Goal: Information Seeking & Learning: Learn about a topic

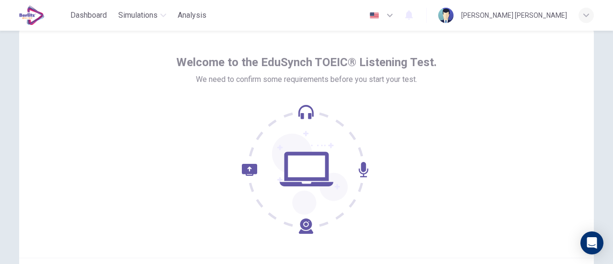
scroll to position [135, 0]
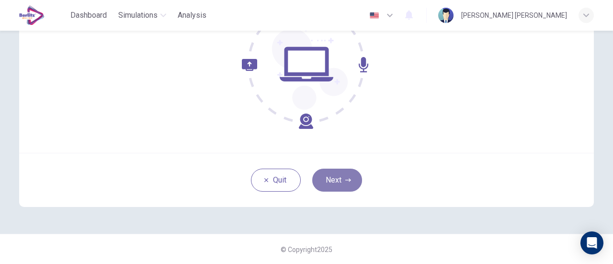
click at [342, 173] on button "Next" at bounding box center [337, 180] width 50 height 23
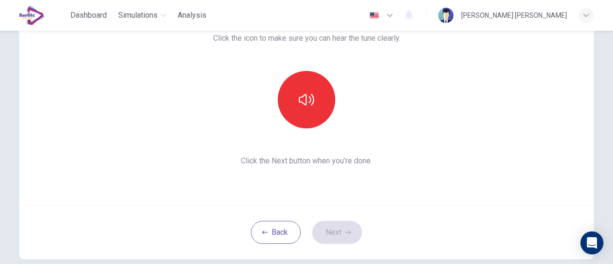
scroll to position [82, 0]
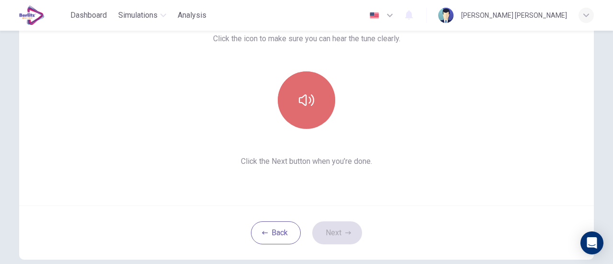
click at [315, 113] on button "button" at bounding box center [306, 99] width 57 height 57
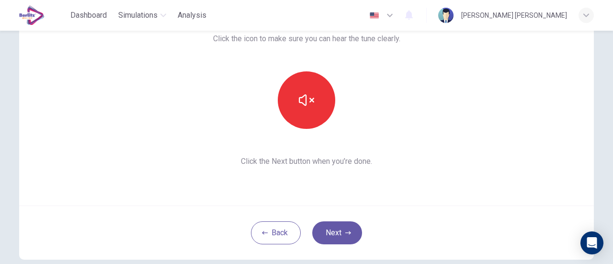
scroll to position [68, 0]
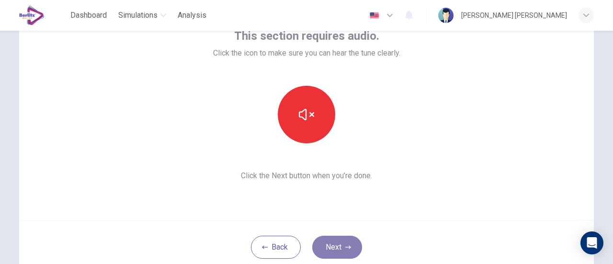
click at [341, 252] on button "Next" at bounding box center [337, 247] width 50 height 23
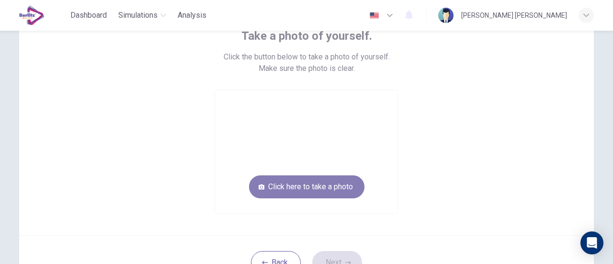
click at [323, 184] on button "Click here to take a photo" at bounding box center [306, 186] width 115 height 23
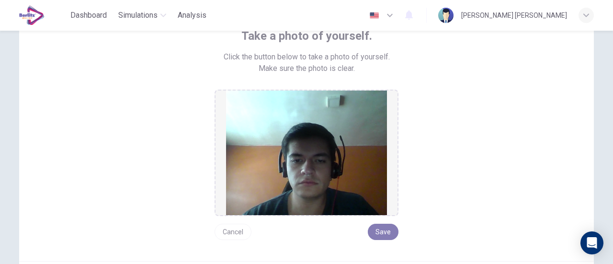
click at [385, 235] on button "Save" at bounding box center [383, 232] width 31 height 16
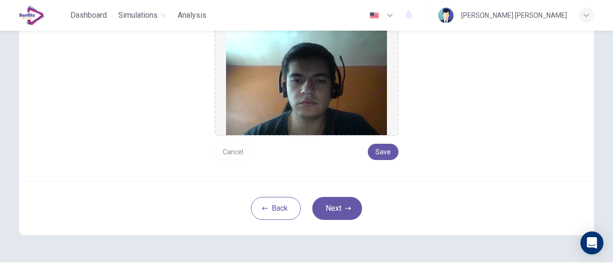
scroll to position [148, 0]
click at [384, 149] on button "Save" at bounding box center [383, 151] width 31 height 16
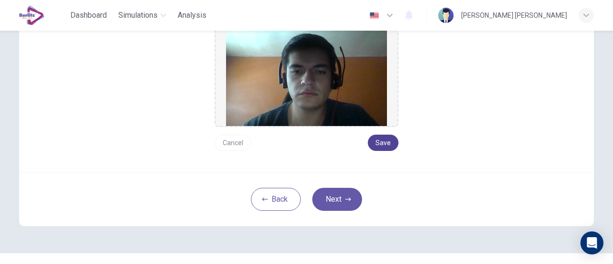
scroll to position [175, 0]
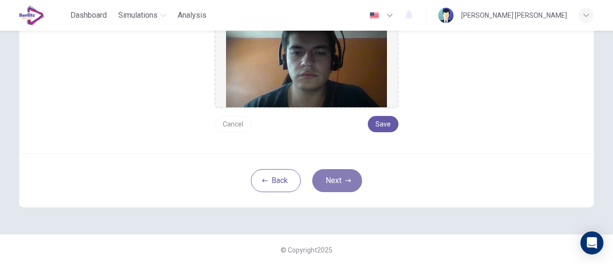
click at [338, 182] on button "Next" at bounding box center [337, 180] width 50 height 23
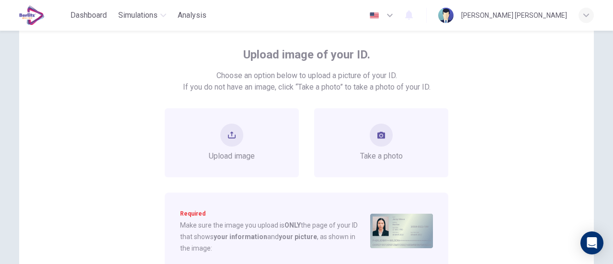
scroll to position [48, 0]
click at [393, 131] on div "Take a photo" at bounding box center [381, 143] width 43 height 38
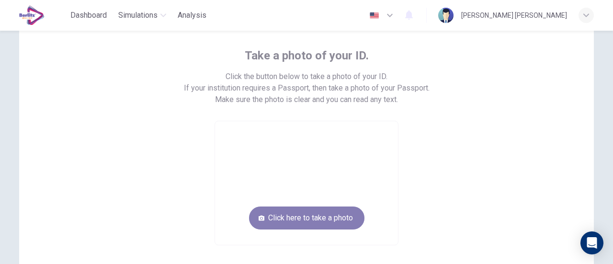
click at [328, 217] on button "Click here to take a photo" at bounding box center [306, 217] width 115 height 23
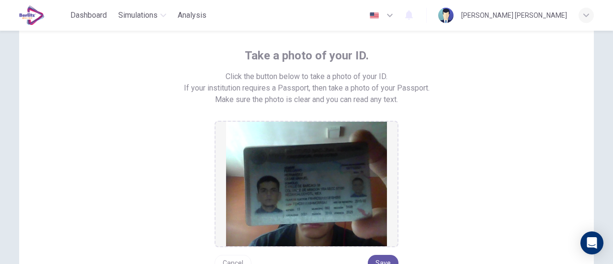
scroll to position [84, 0]
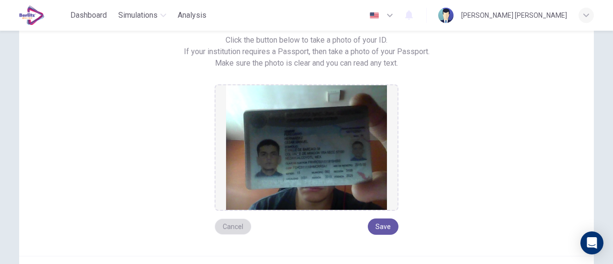
click at [234, 232] on button "Cancel" at bounding box center [233, 226] width 37 height 16
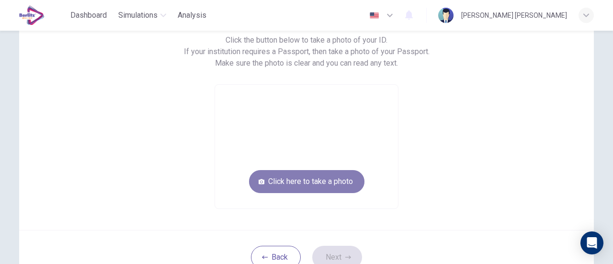
click at [297, 174] on button "Click here to take a photo" at bounding box center [306, 181] width 115 height 23
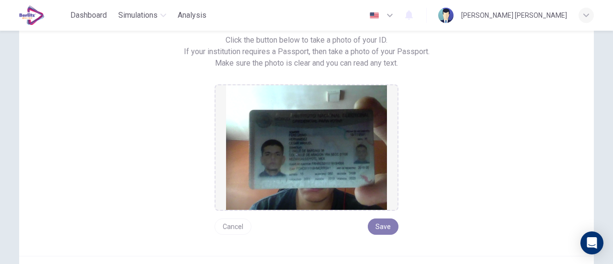
click at [379, 224] on button "Save" at bounding box center [383, 226] width 31 height 16
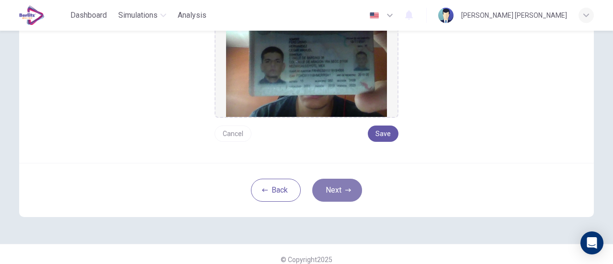
click at [339, 190] on button "Next" at bounding box center [337, 190] width 50 height 23
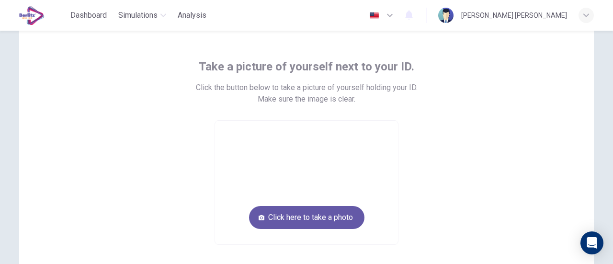
scroll to position [36, 0]
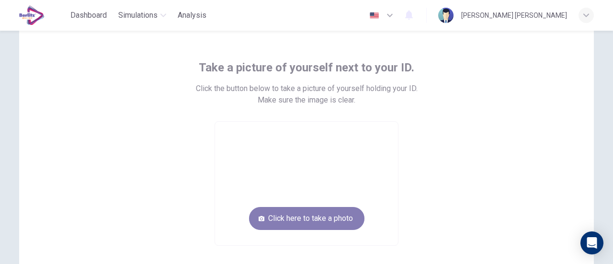
click at [333, 219] on button "Click here to take a photo" at bounding box center [306, 218] width 115 height 23
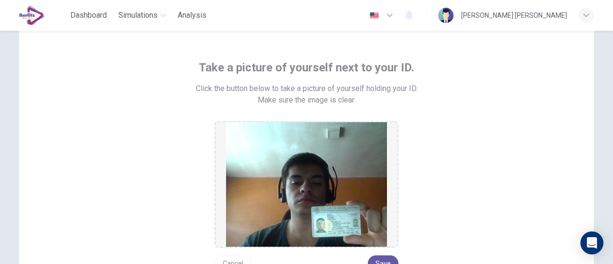
scroll to position [79, 0]
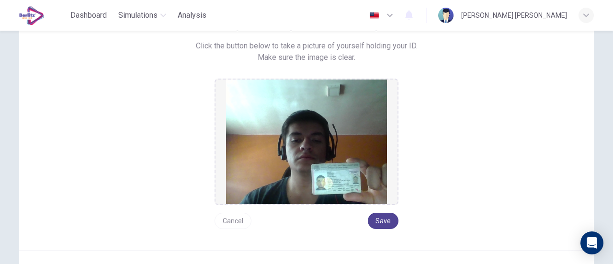
click at [383, 223] on button "Save" at bounding box center [383, 221] width 31 height 16
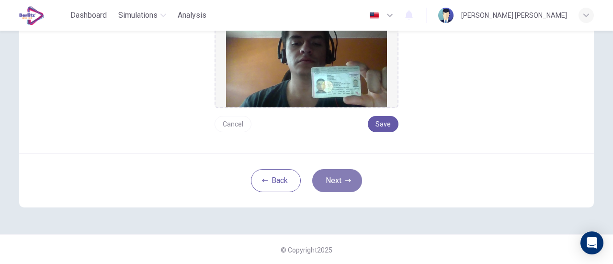
click at [352, 178] on button "Next" at bounding box center [337, 180] width 50 height 23
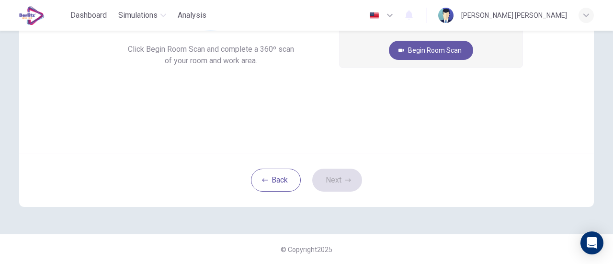
scroll to position [52, 0]
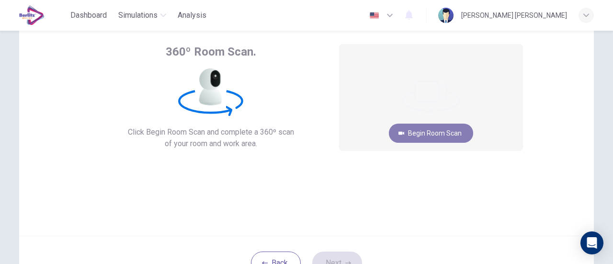
click at [422, 135] on button "Begin Room Scan" at bounding box center [431, 133] width 84 height 19
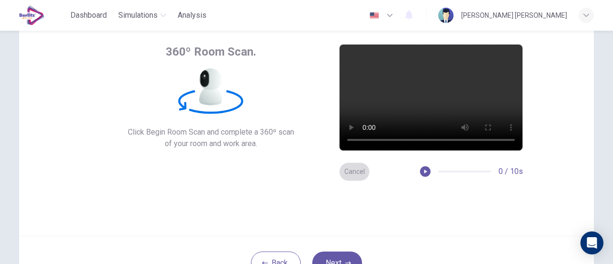
click at [357, 167] on button "Cancel" at bounding box center [354, 171] width 31 height 19
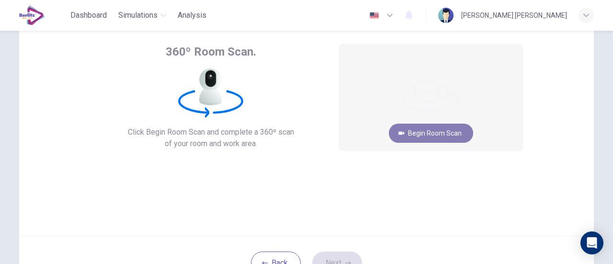
click at [435, 128] on button "Begin Room Scan" at bounding box center [431, 133] width 84 height 19
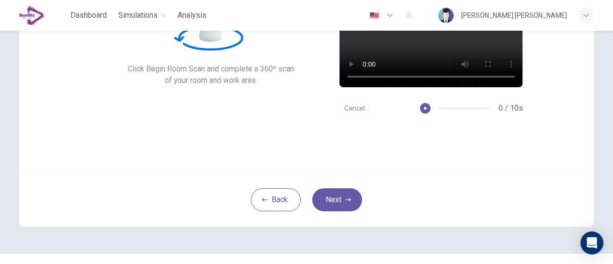
scroll to position [115, 0]
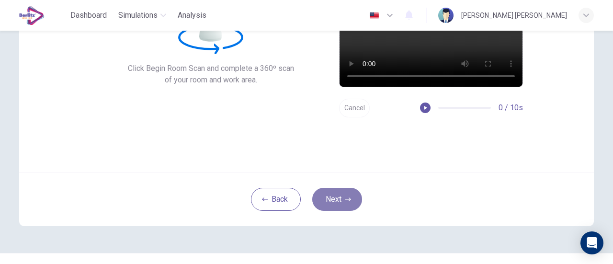
click at [344, 207] on button "Next" at bounding box center [337, 199] width 50 height 23
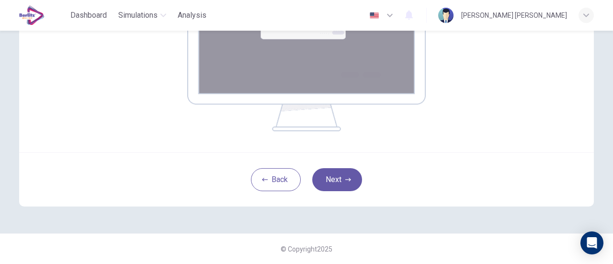
scroll to position [233, 0]
click at [350, 181] on button "Next" at bounding box center [337, 179] width 50 height 23
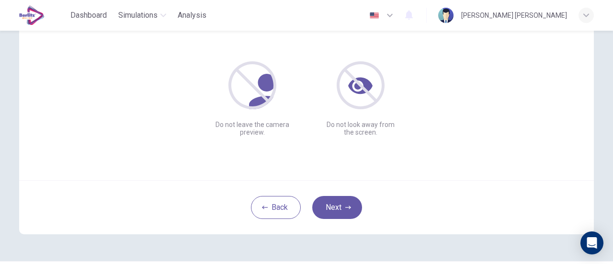
scroll to position [115, 0]
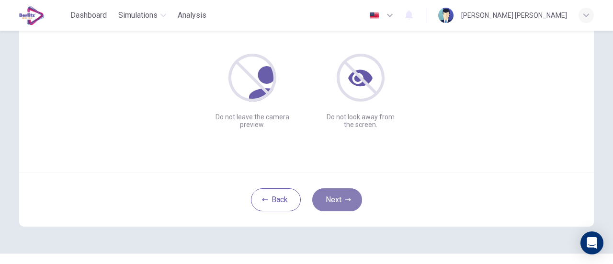
click at [349, 194] on button "Next" at bounding box center [337, 199] width 50 height 23
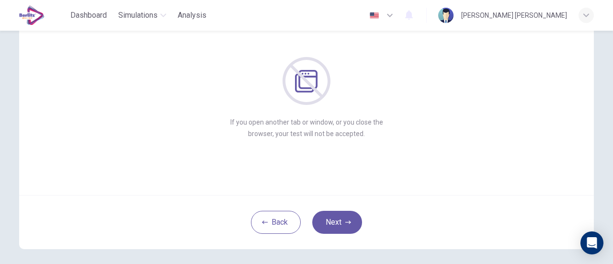
scroll to position [118, 0]
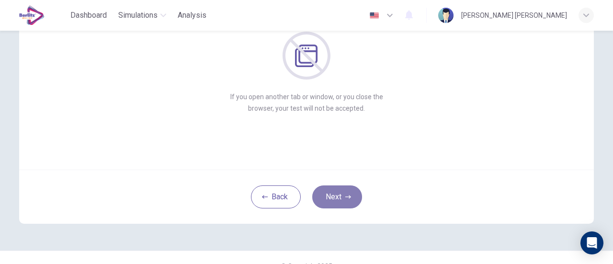
click at [339, 196] on button "Next" at bounding box center [337, 196] width 50 height 23
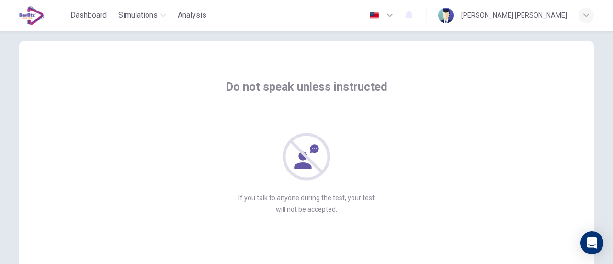
scroll to position [135, 0]
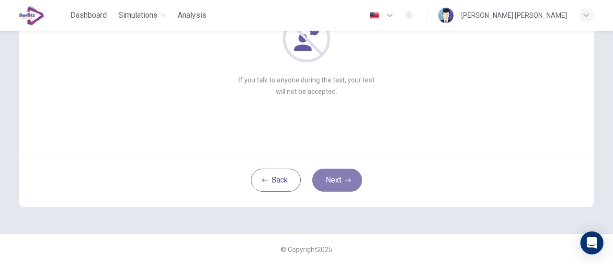
click at [349, 184] on button "Next" at bounding box center [337, 180] width 50 height 23
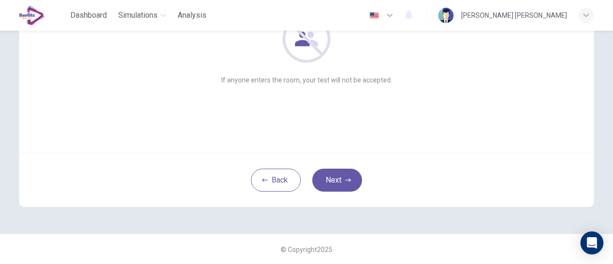
scroll to position [110, 0]
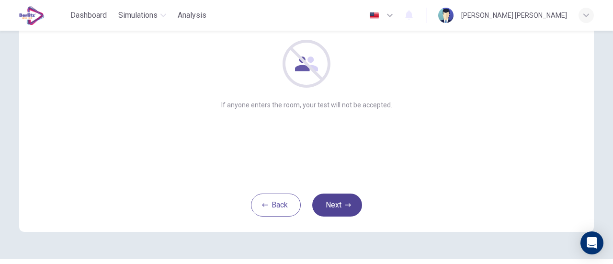
click at [340, 199] on button "Next" at bounding box center [337, 204] width 50 height 23
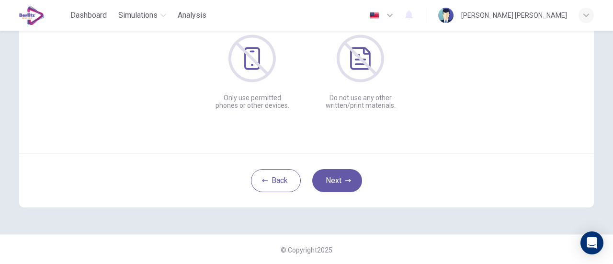
scroll to position [135, 0]
click at [339, 177] on button "Next" at bounding box center [337, 180] width 50 height 23
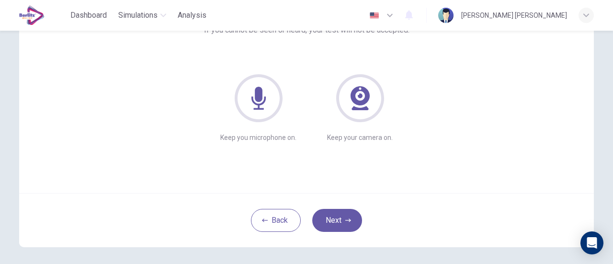
scroll to position [95, 0]
click at [335, 226] on button "Next" at bounding box center [337, 219] width 50 height 23
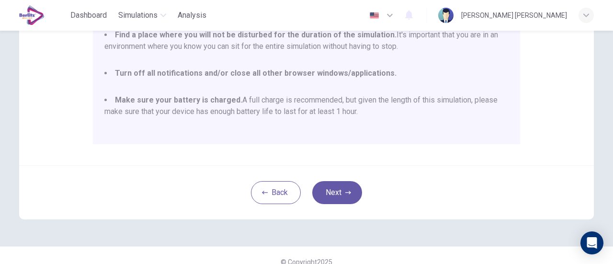
scroll to position [256, 0]
click at [330, 181] on button "Next" at bounding box center [337, 192] width 50 height 23
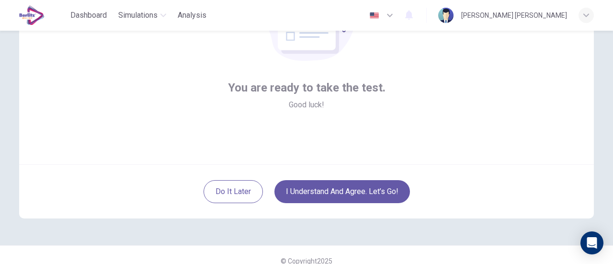
scroll to position [124, 0]
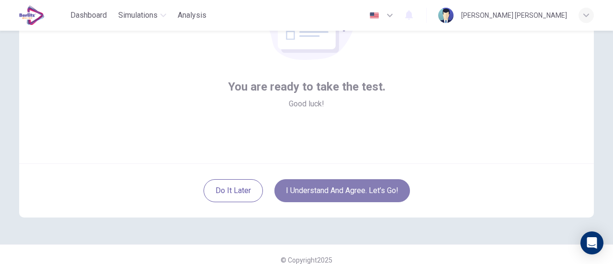
click at [342, 193] on button "I understand and agree. Let’s go!" at bounding box center [342, 190] width 136 height 23
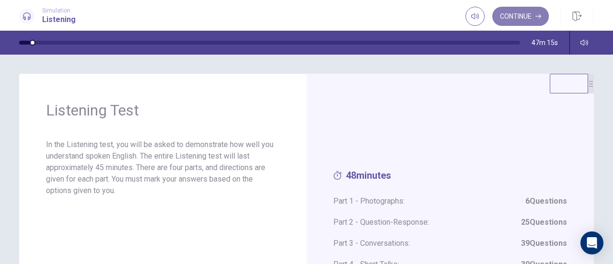
click at [516, 20] on button "Continue" at bounding box center [520, 16] width 57 height 19
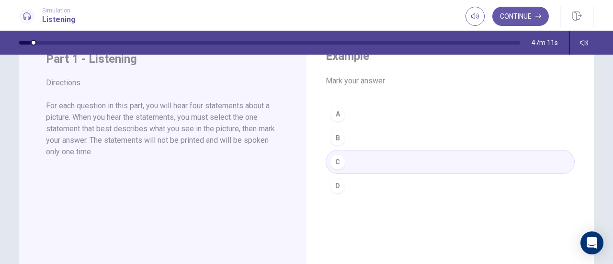
scroll to position [1, 0]
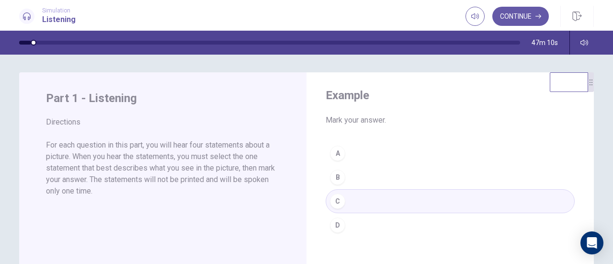
click at [219, 198] on div "Part 1 - Listening Directions For each question in this part, you will hear fou…" at bounding box center [162, 238] width 287 height 333
click at [134, 157] on p "For each question in this part, you will hear four statements about a picture. …" at bounding box center [163, 167] width 234 height 57
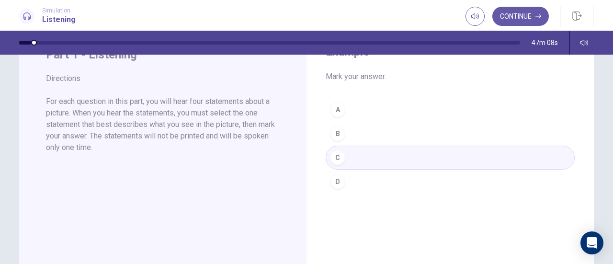
scroll to position [0, 0]
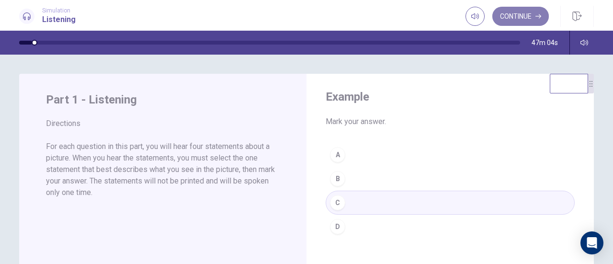
click at [504, 18] on button "Continue" at bounding box center [520, 16] width 57 height 19
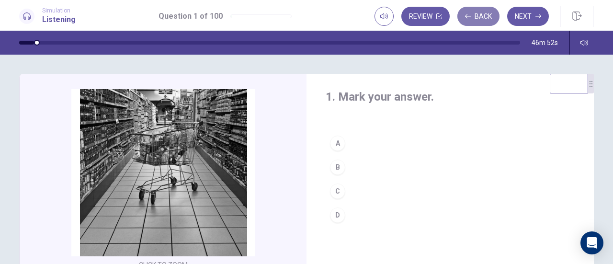
click at [472, 17] on button "Back" at bounding box center [478, 16] width 42 height 19
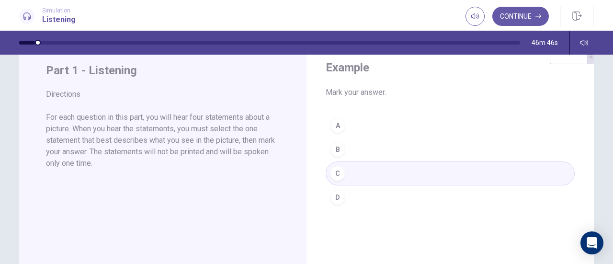
scroll to position [30, 0]
click at [509, 18] on button "Continue" at bounding box center [520, 16] width 57 height 19
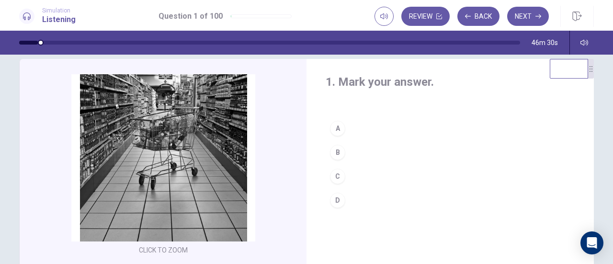
scroll to position [9, 0]
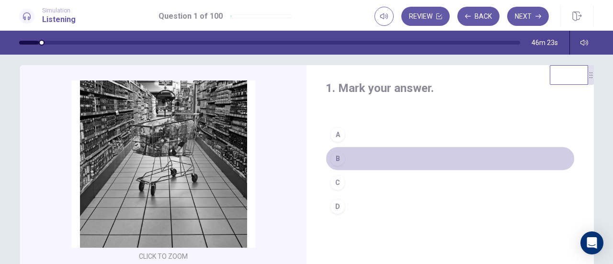
click at [359, 152] on button "B" at bounding box center [450, 159] width 249 height 24
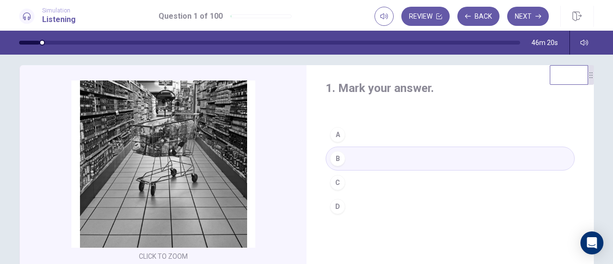
click at [339, 157] on div "B" at bounding box center [337, 158] width 15 height 15
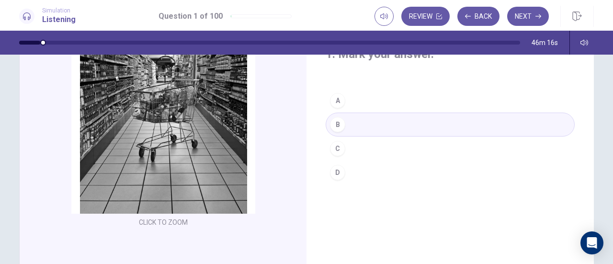
scroll to position [43, 0]
click at [528, 11] on button "Next" at bounding box center [528, 16] width 42 height 19
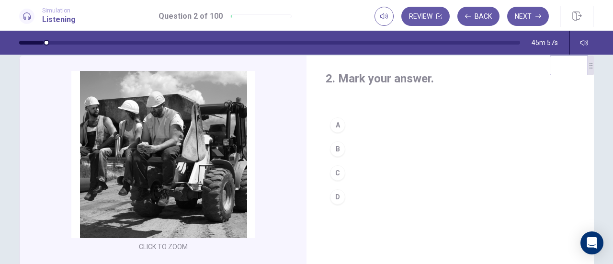
scroll to position [20, 0]
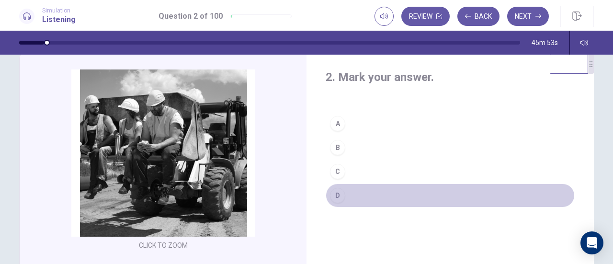
click at [335, 197] on div "D" at bounding box center [337, 195] width 15 height 15
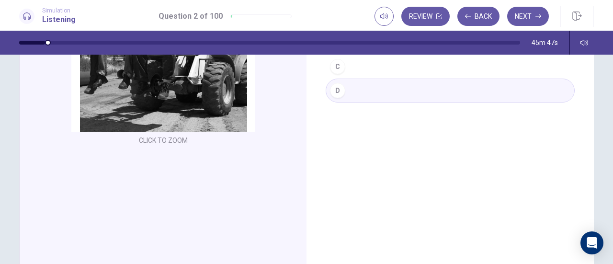
scroll to position [125, 0]
click at [518, 18] on button "Next" at bounding box center [528, 16] width 42 height 19
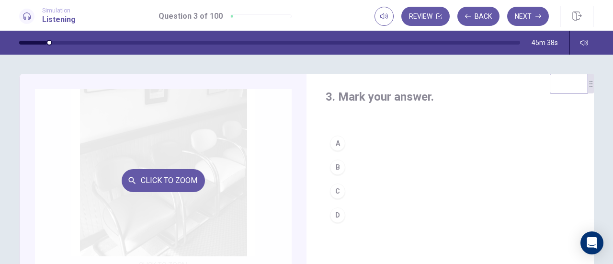
scroll to position [18, 0]
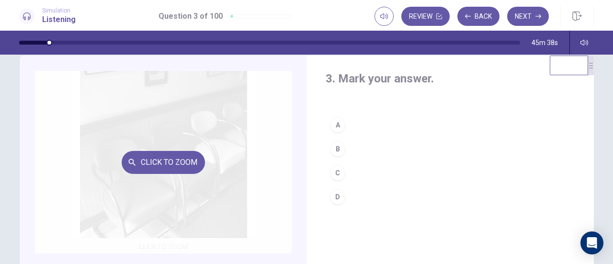
click at [286, 135] on div "Click to Zoom" at bounding box center [163, 162] width 257 height 182
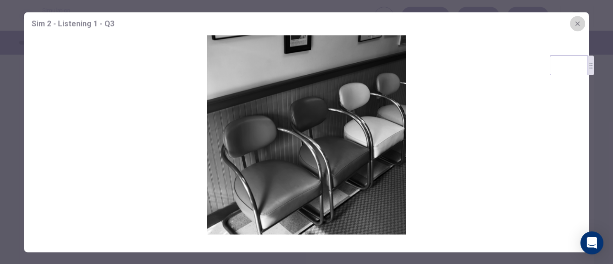
click at [577, 26] on icon "button" at bounding box center [578, 24] width 8 height 8
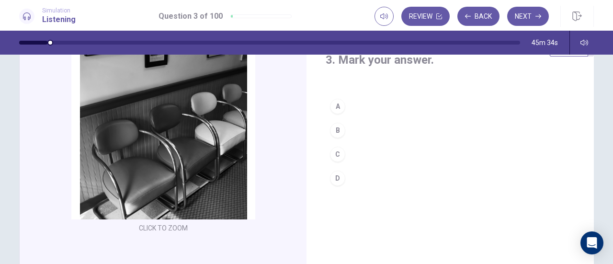
scroll to position [37, 0]
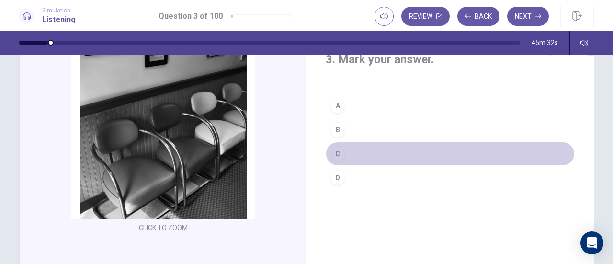
click at [335, 156] on div "C" at bounding box center [337, 153] width 15 height 15
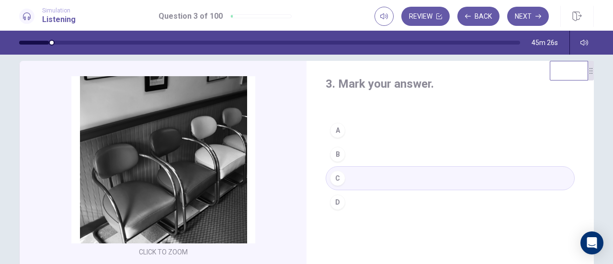
scroll to position [11, 0]
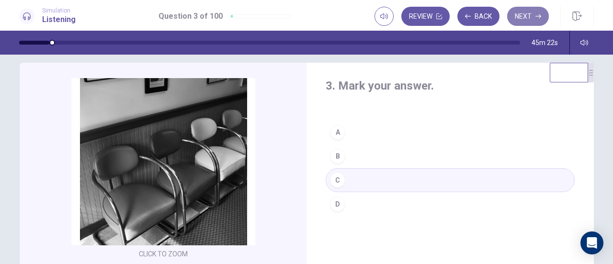
click at [524, 19] on button "Next" at bounding box center [528, 16] width 42 height 19
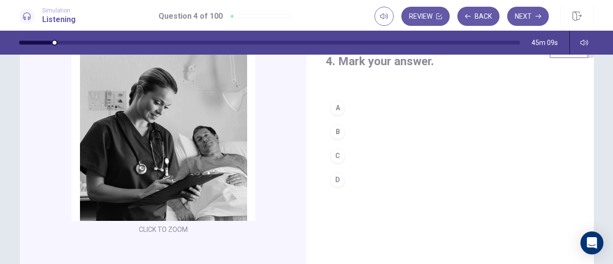
scroll to position [35, 0]
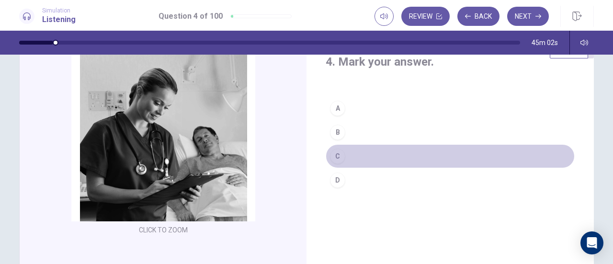
click at [341, 153] on div "C" at bounding box center [337, 155] width 15 height 15
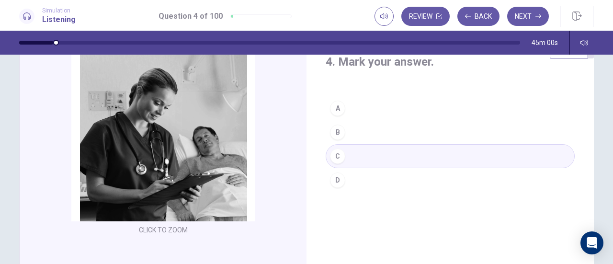
scroll to position [18, 0]
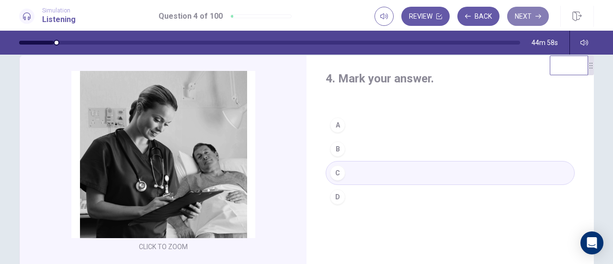
click at [521, 16] on button "Next" at bounding box center [528, 16] width 42 height 19
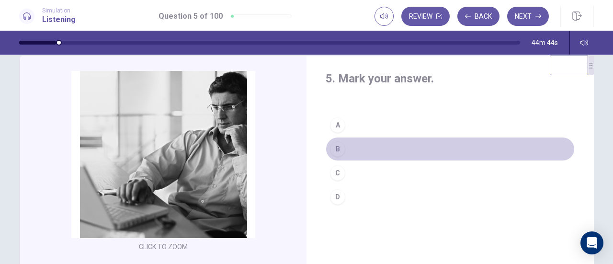
click at [334, 147] on div "B" at bounding box center [337, 148] width 15 height 15
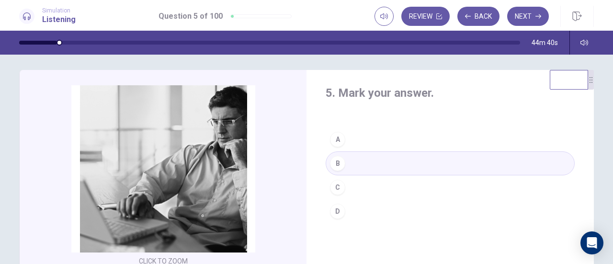
scroll to position [3, 0]
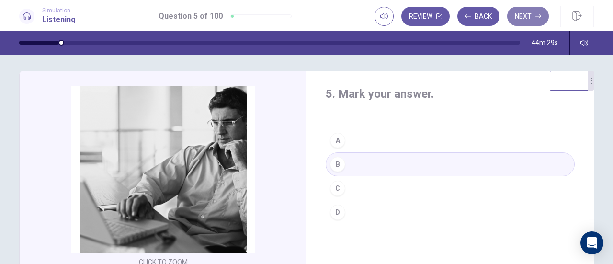
click at [519, 20] on button "Next" at bounding box center [528, 16] width 42 height 19
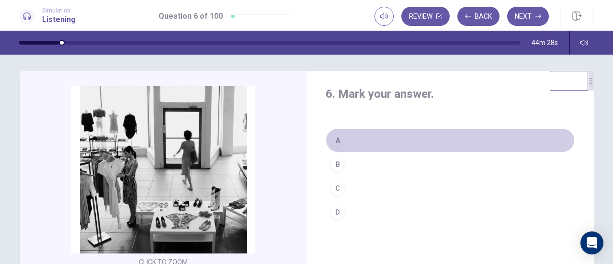
click at [333, 141] on div "A" at bounding box center [337, 140] width 15 height 15
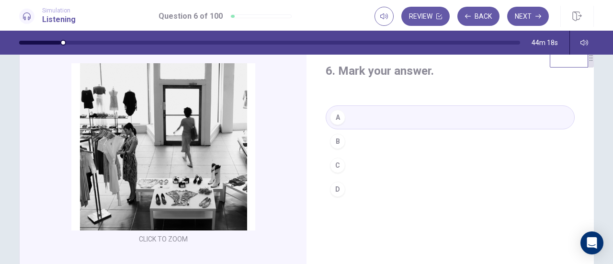
scroll to position [27, 0]
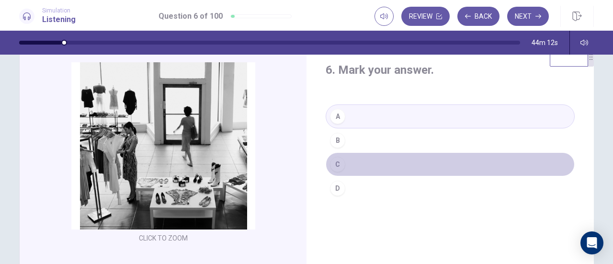
click at [336, 163] on div "C" at bounding box center [337, 164] width 15 height 15
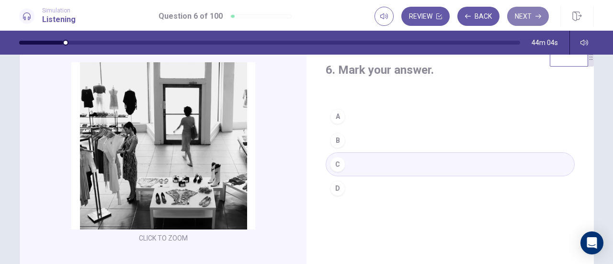
click at [532, 15] on button "Next" at bounding box center [528, 16] width 42 height 19
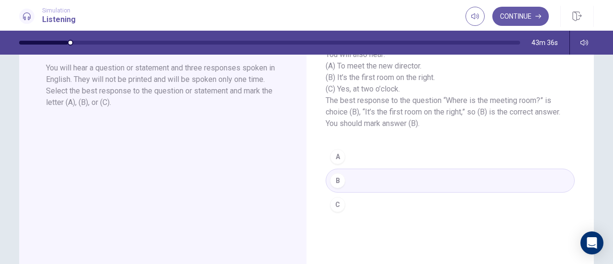
scroll to position [79, 0]
click at [509, 21] on button "Continue" at bounding box center [520, 16] width 57 height 19
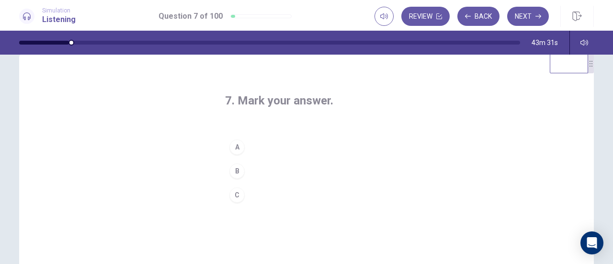
scroll to position [16, 0]
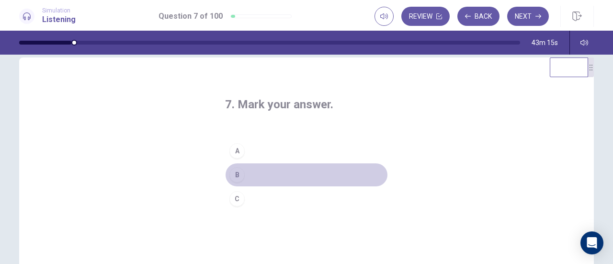
click at [234, 176] on div "B" at bounding box center [236, 174] width 15 height 15
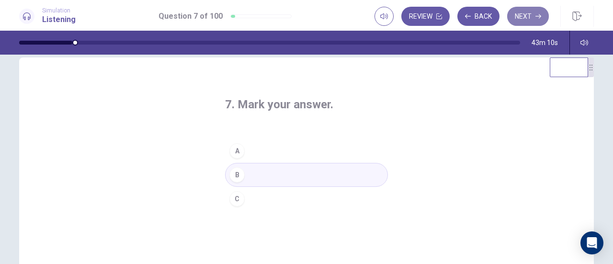
click at [534, 17] on button "Next" at bounding box center [528, 16] width 42 height 19
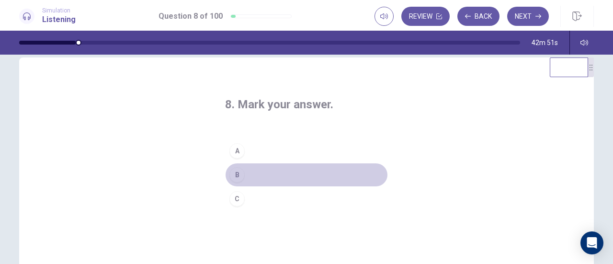
click at [236, 170] on div "B" at bounding box center [236, 174] width 15 height 15
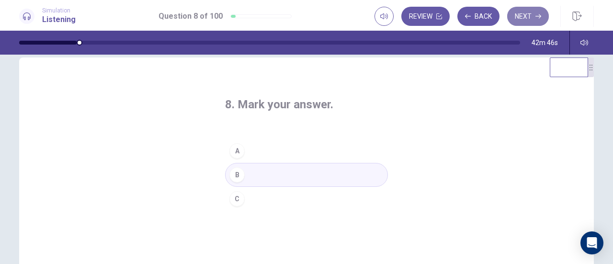
click at [528, 16] on button "Next" at bounding box center [528, 16] width 42 height 19
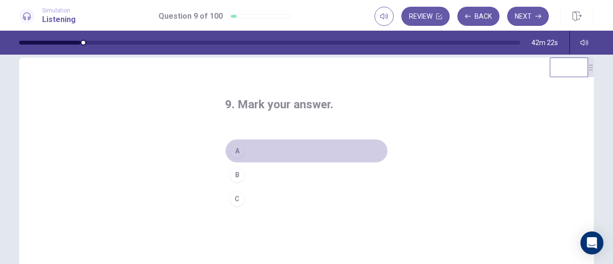
click at [233, 149] on div "A" at bounding box center [236, 150] width 15 height 15
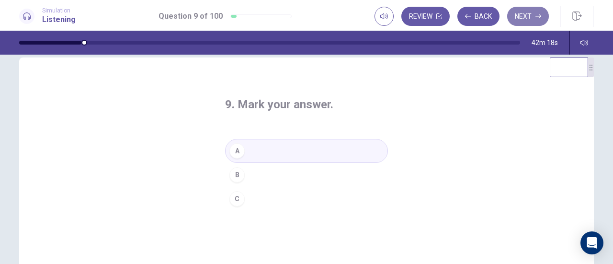
click at [522, 17] on button "Next" at bounding box center [528, 16] width 42 height 19
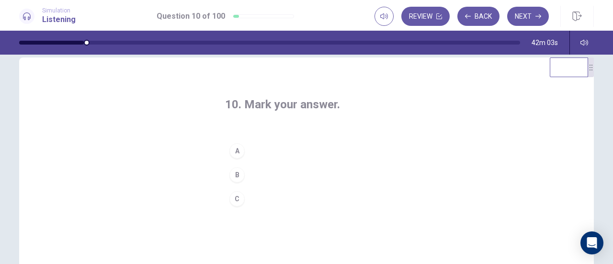
click at [233, 199] on div "C" at bounding box center [236, 198] width 15 height 15
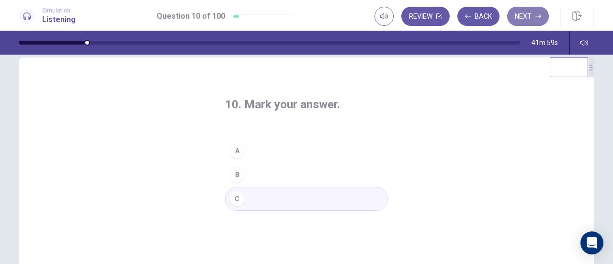
click at [526, 18] on button "Next" at bounding box center [528, 16] width 42 height 19
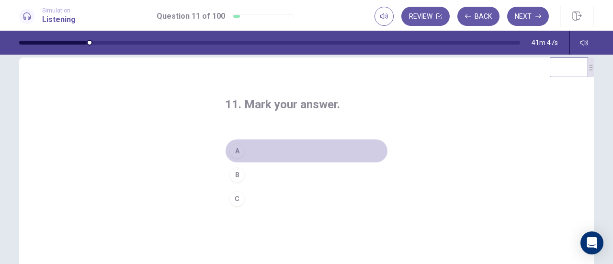
click at [239, 149] on div "A" at bounding box center [236, 150] width 15 height 15
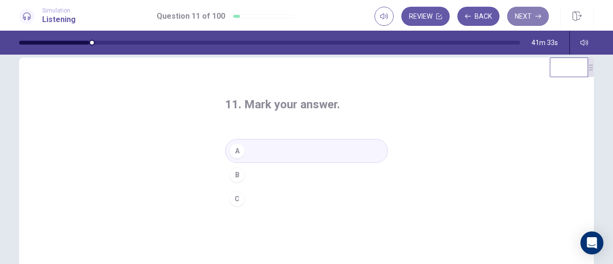
click at [528, 16] on button "Next" at bounding box center [528, 16] width 42 height 19
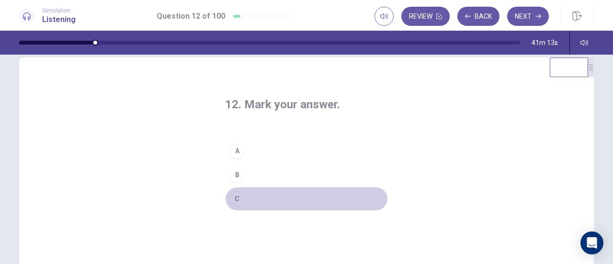
click at [235, 200] on div "C" at bounding box center [236, 198] width 15 height 15
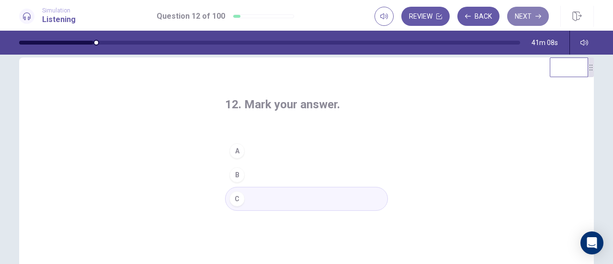
click at [519, 21] on button "Next" at bounding box center [528, 16] width 42 height 19
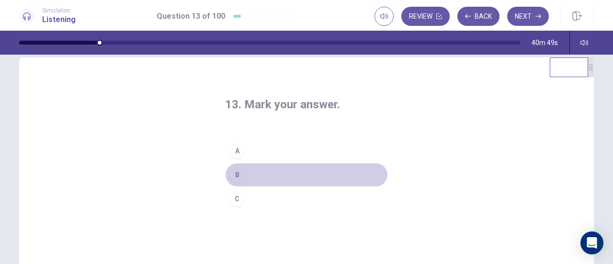
click at [238, 177] on div "B" at bounding box center [236, 174] width 15 height 15
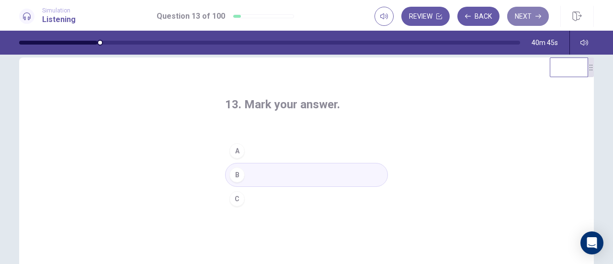
click at [519, 19] on button "Next" at bounding box center [528, 16] width 42 height 19
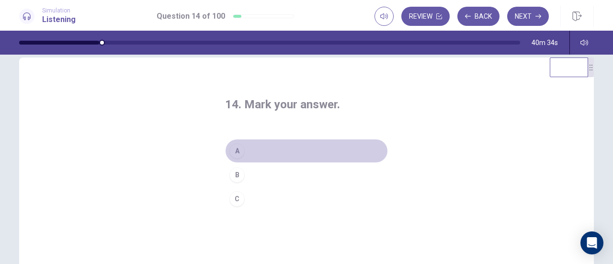
click at [238, 145] on div "A" at bounding box center [236, 150] width 15 height 15
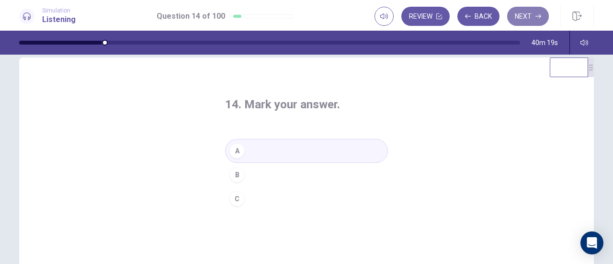
click at [519, 17] on button "Next" at bounding box center [528, 16] width 42 height 19
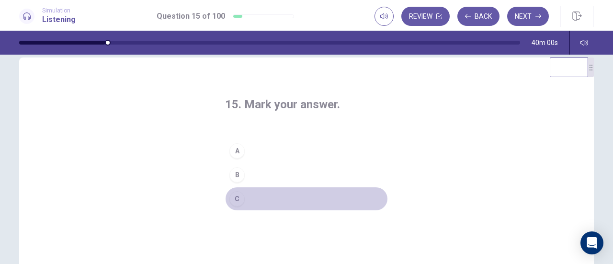
click at [235, 197] on div "C" at bounding box center [236, 198] width 15 height 15
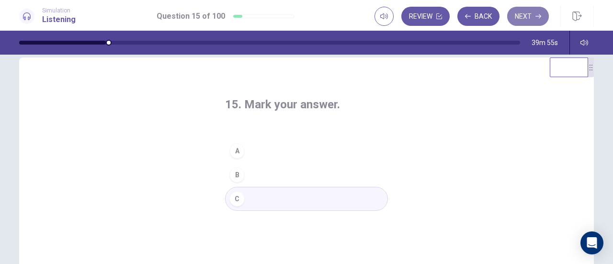
click at [524, 13] on button "Next" at bounding box center [528, 16] width 42 height 19
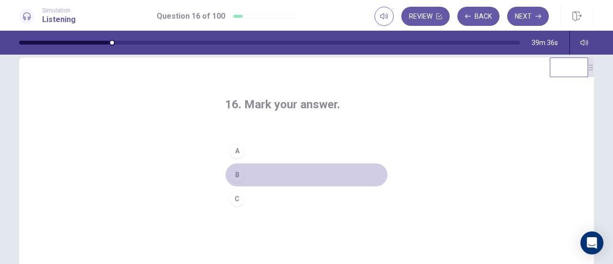
click at [233, 174] on div "B" at bounding box center [236, 174] width 15 height 15
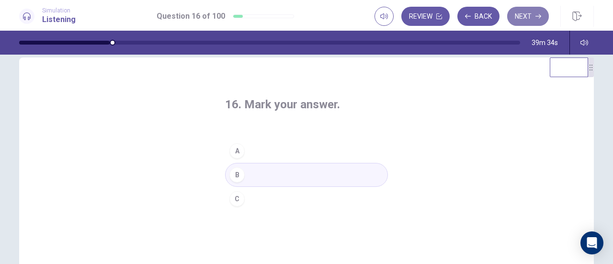
click at [520, 15] on button "Next" at bounding box center [528, 16] width 42 height 19
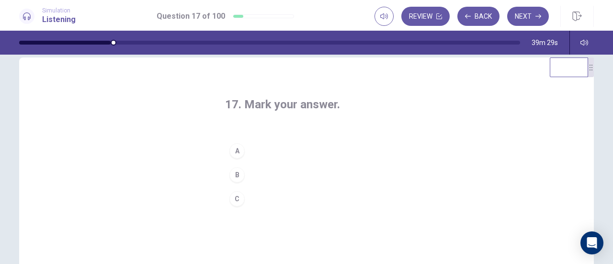
click at [273, 112] on h4 "17. Mark your answer." at bounding box center [306, 104] width 163 height 15
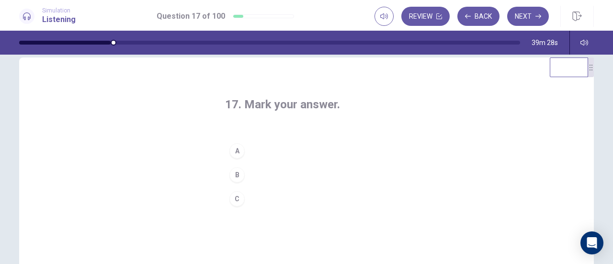
click at [273, 112] on h4 "17. Mark your answer." at bounding box center [306, 104] width 163 height 15
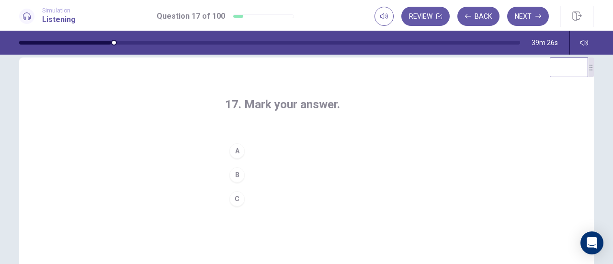
click at [273, 112] on h4 "17. Mark your answer." at bounding box center [306, 104] width 163 height 15
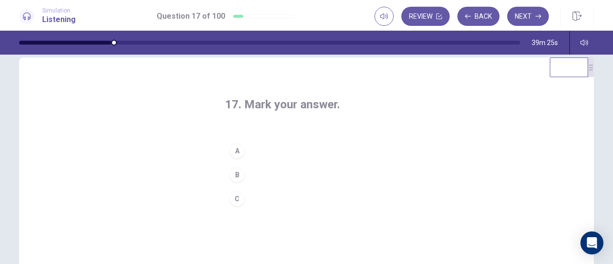
click at [273, 112] on h4 "17. Mark your answer." at bounding box center [306, 104] width 163 height 15
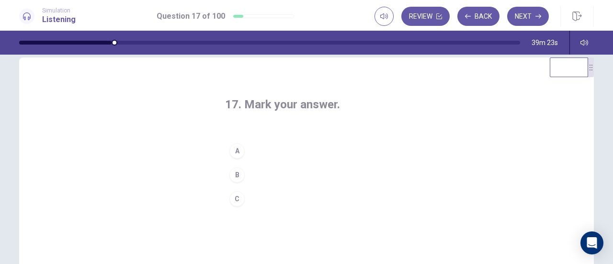
click at [273, 112] on h4 "17. Mark your answer." at bounding box center [306, 104] width 163 height 15
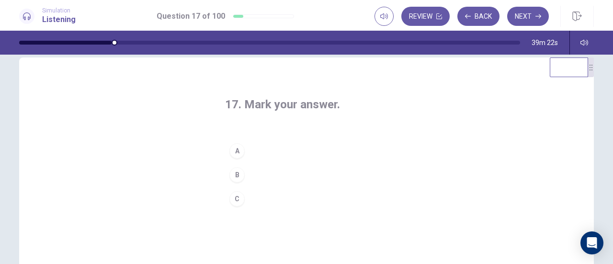
click at [273, 112] on h4 "17. Mark your answer." at bounding box center [306, 104] width 163 height 15
click at [234, 198] on div "C" at bounding box center [236, 198] width 15 height 15
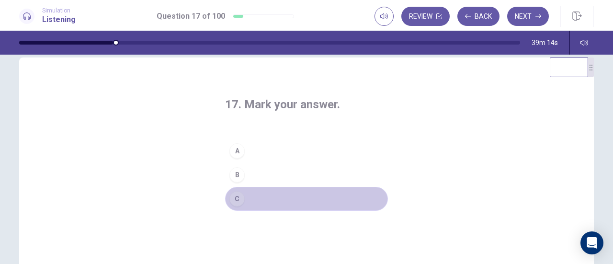
click at [234, 198] on div "C" at bounding box center [236, 198] width 15 height 15
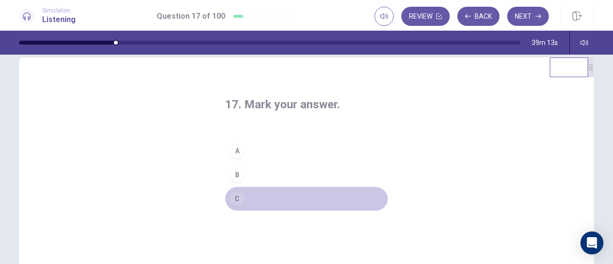
click at [234, 198] on div "C" at bounding box center [236, 198] width 15 height 15
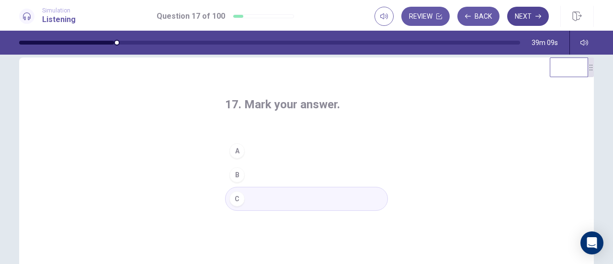
click at [526, 20] on button "Next" at bounding box center [528, 16] width 42 height 19
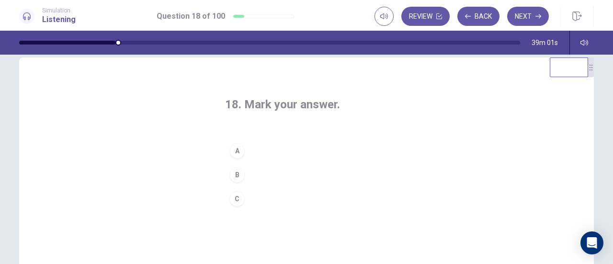
click at [285, 110] on h4 "18. Mark your answer." at bounding box center [306, 104] width 163 height 15
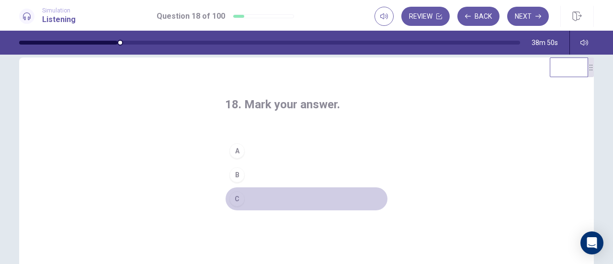
click at [242, 199] on button "C" at bounding box center [306, 199] width 163 height 24
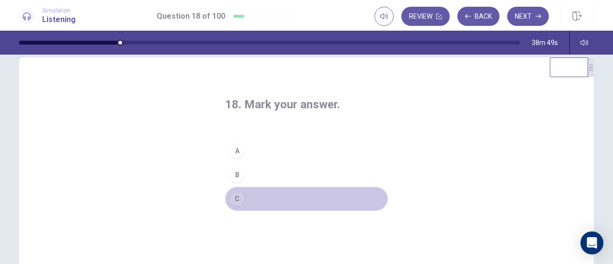
click at [242, 199] on button "C" at bounding box center [306, 199] width 163 height 24
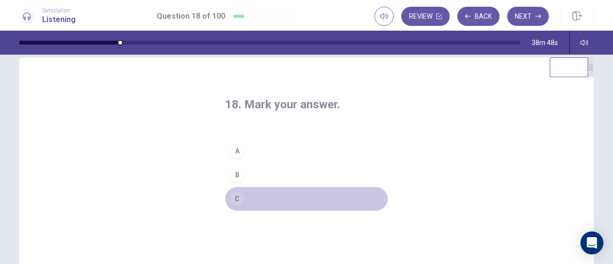
click at [242, 199] on button "C" at bounding box center [306, 199] width 163 height 24
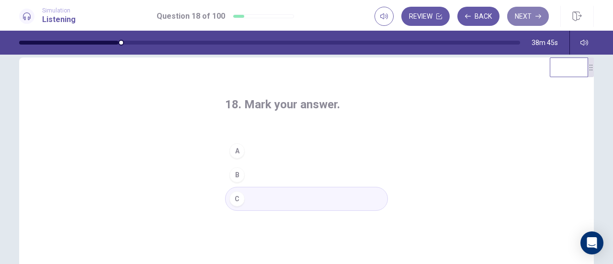
click at [526, 21] on button "Next" at bounding box center [528, 16] width 42 height 19
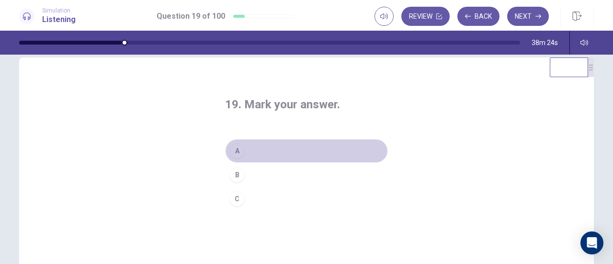
click at [235, 143] on div "A" at bounding box center [236, 150] width 15 height 15
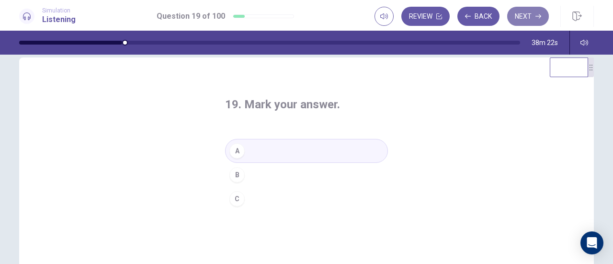
click at [523, 16] on button "Next" at bounding box center [528, 16] width 42 height 19
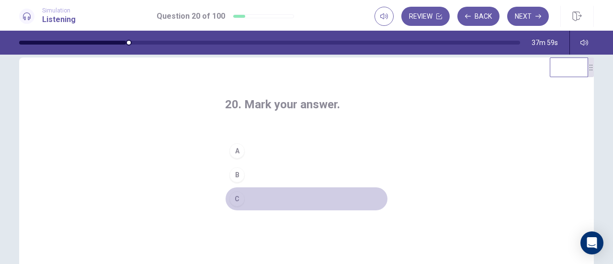
click at [234, 192] on div "C" at bounding box center [236, 198] width 15 height 15
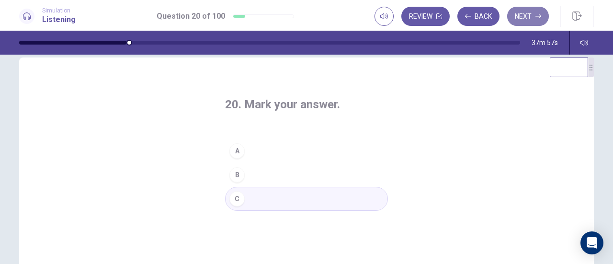
click at [532, 17] on button "Next" at bounding box center [528, 16] width 42 height 19
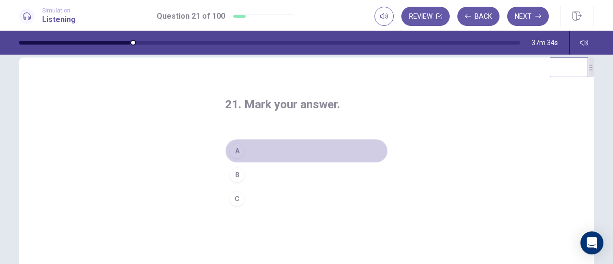
click at [241, 148] on div "A" at bounding box center [236, 150] width 15 height 15
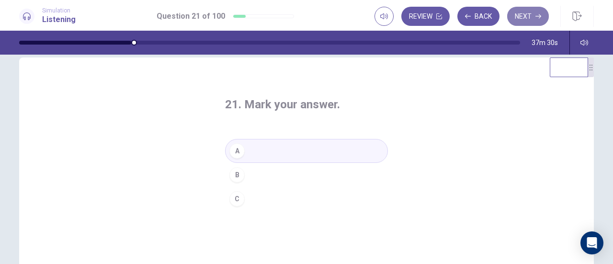
click at [535, 15] on button "Next" at bounding box center [528, 16] width 42 height 19
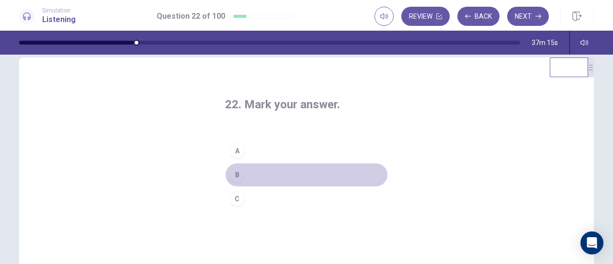
click at [237, 172] on div "B" at bounding box center [236, 174] width 15 height 15
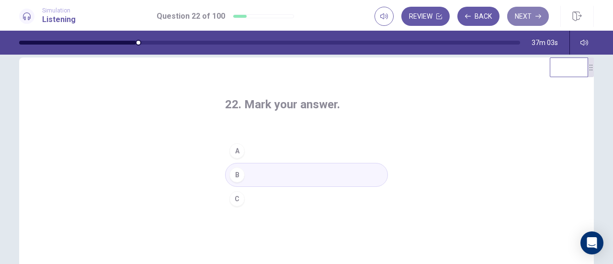
click at [532, 11] on button "Next" at bounding box center [528, 16] width 42 height 19
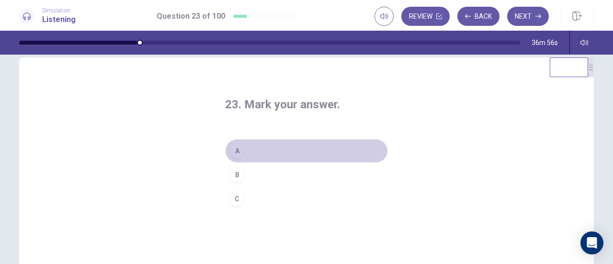
click at [235, 151] on div "A" at bounding box center [236, 150] width 15 height 15
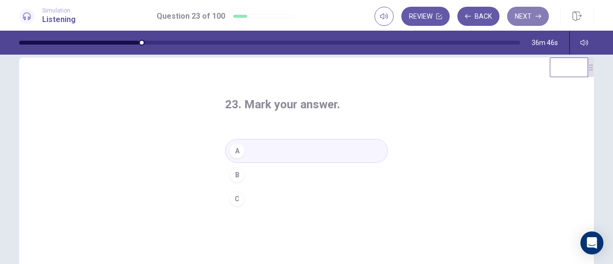
click at [522, 17] on button "Next" at bounding box center [528, 16] width 42 height 19
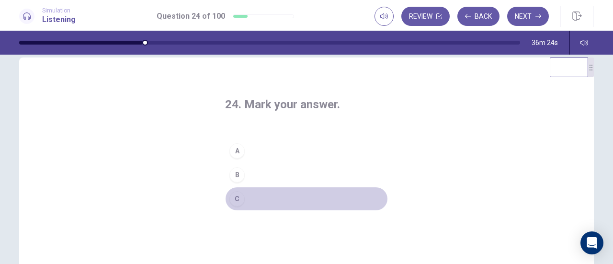
click at [241, 194] on div "C" at bounding box center [236, 198] width 15 height 15
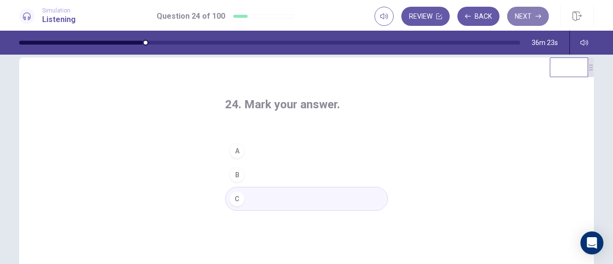
click at [537, 9] on button "Next" at bounding box center [528, 16] width 42 height 19
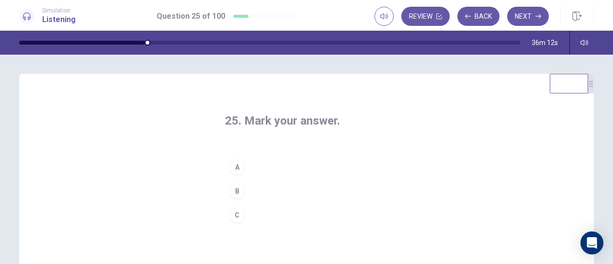
scroll to position [30, 0]
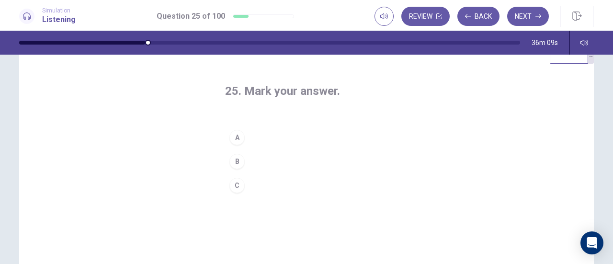
click at [230, 137] on div "A" at bounding box center [236, 137] width 15 height 15
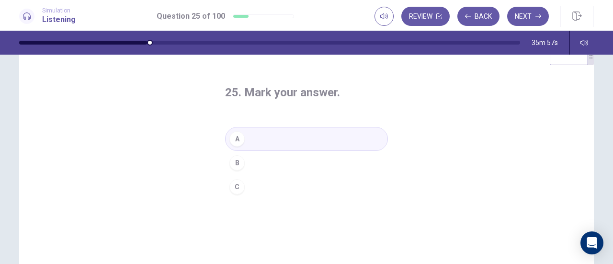
scroll to position [23, 0]
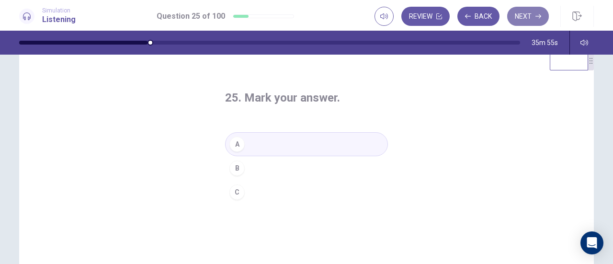
click at [527, 18] on button "Next" at bounding box center [528, 16] width 42 height 19
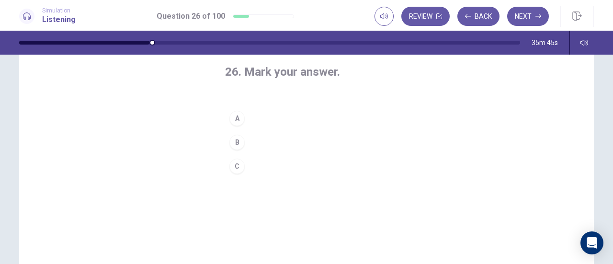
scroll to position [17, 0]
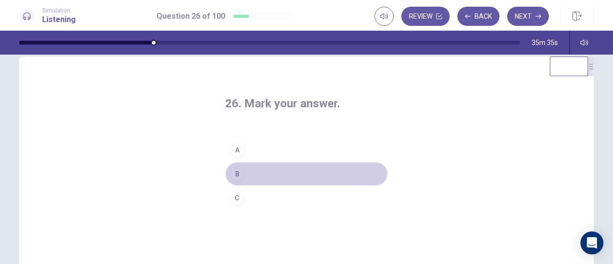
click at [236, 177] on div "B" at bounding box center [236, 173] width 15 height 15
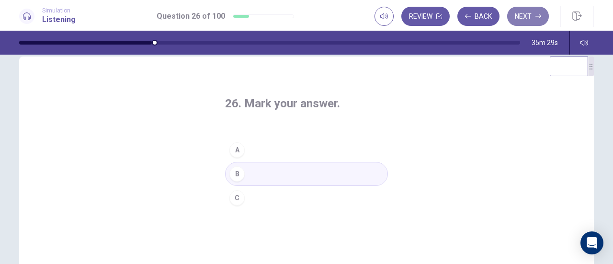
click at [525, 20] on button "Next" at bounding box center [528, 16] width 42 height 19
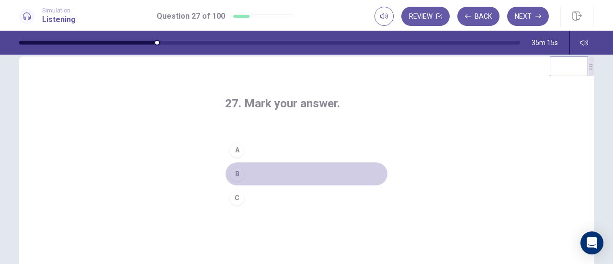
click at [235, 177] on div "B" at bounding box center [236, 173] width 15 height 15
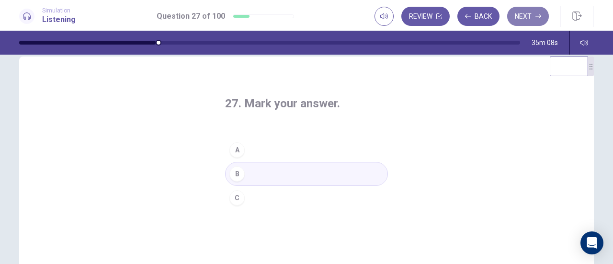
click at [529, 13] on button "Next" at bounding box center [528, 16] width 42 height 19
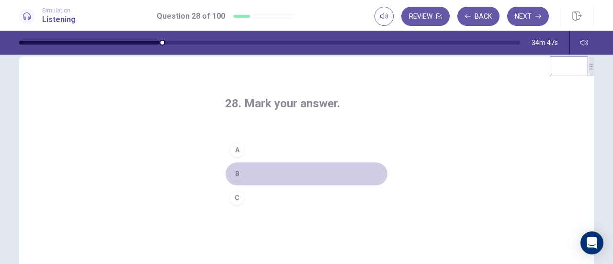
click at [236, 174] on div "B" at bounding box center [236, 173] width 15 height 15
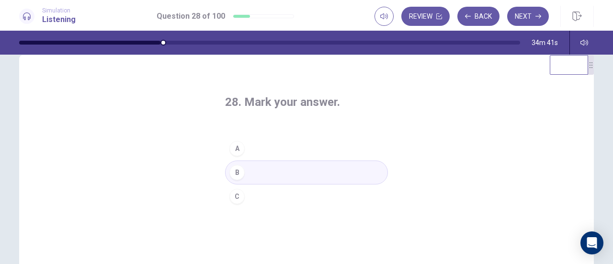
scroll to position [31, 0]
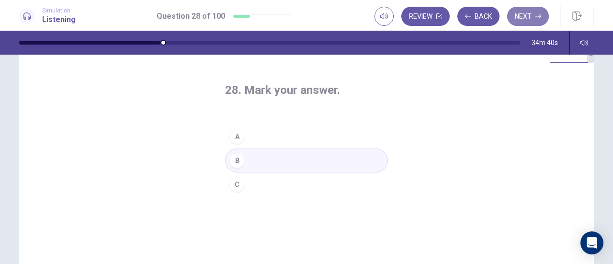
click at [525, 20] on button "Next" at bounding box center [528, 16] width 42 height 19
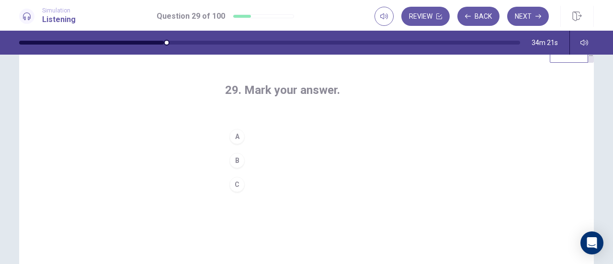
scroll to position [9, 0]
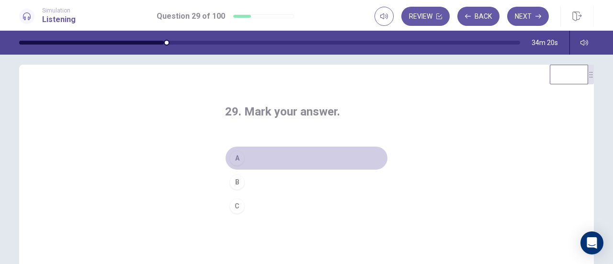
click at [239, 156] on div "A" at bounding box center [236, 157] width 15 height 15
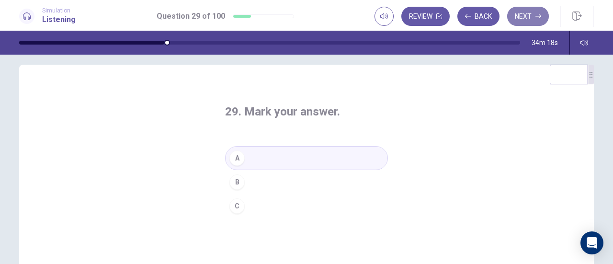
click at [527, 16] on button "Next" at bounding box center [528, 16] width 42 height 19
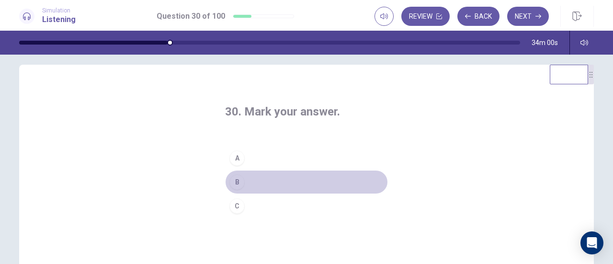
click at [235, 183] on div "B" at bounding box center [236, 181] width 15 height 15
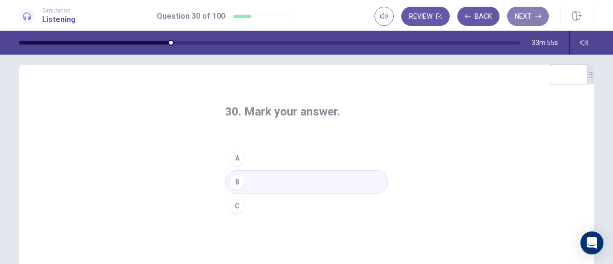
click at [535, 13] on button "Next" at bounding box center [528, 16] width 42 height 19
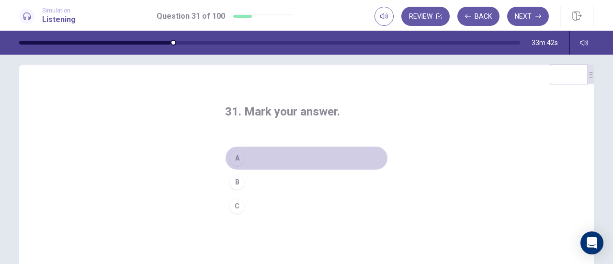
click at [237, 153] on div "A" at bounding box center [236, 157] width 15 height 15
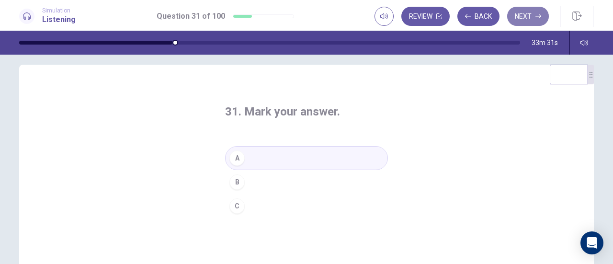
click at [526, 21] on button "Next" at bounding box center [528, 16] width 42 height 19
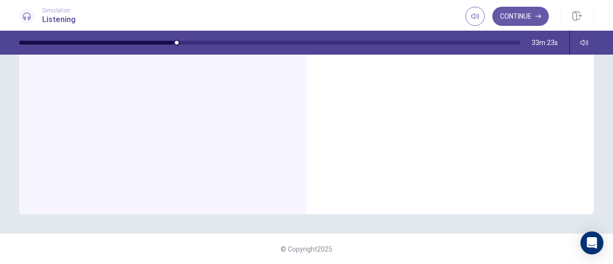
scroll to position [0, 0]
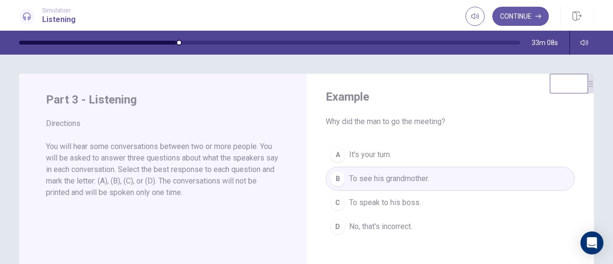
drag, startPoint x: 247, startPoint y: 147, endPoint x: 268, endPoint y: 153, distance: 21.8
click at [268, 153] on p "You will hear some conversations between two or more people. You will be asked …" at bounding box center [163, 169] width 234 height 57
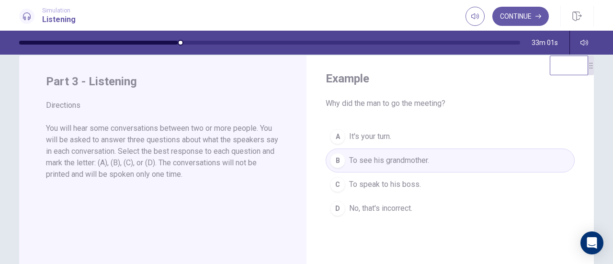
scroll to position [19, 0]
click at [508, 17] on button "Continue" at bounding box center [520, 16] width 57 height 19
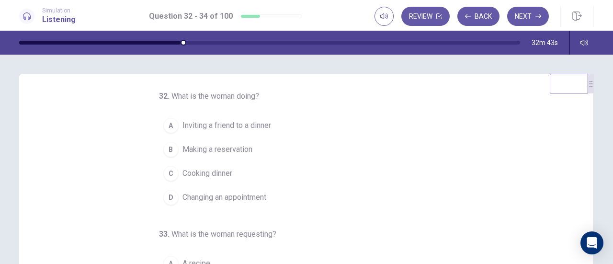
scroll to position [0, 0]
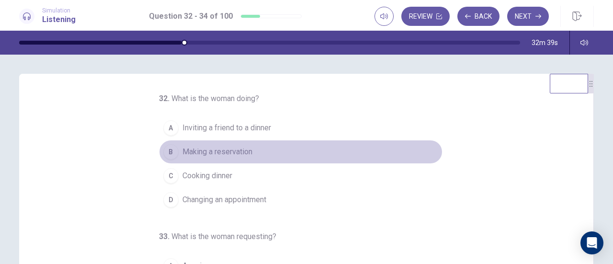
click at [190, 153] on span "Making a reservation" at bounding box center [217, 151] width 70 height 11
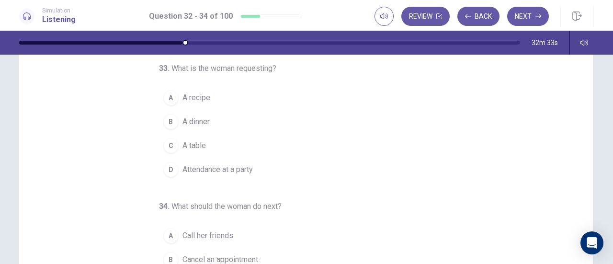
scroll to position [75, 0]
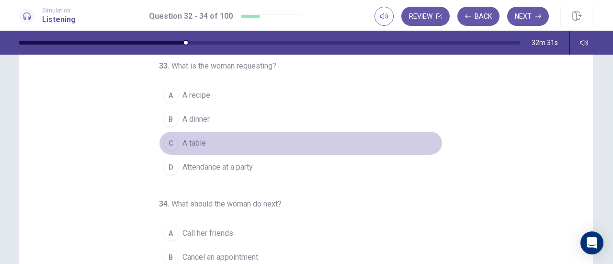
click at [182, 143] on span "A table" at bounding box center [193, 142] width 23 height 11
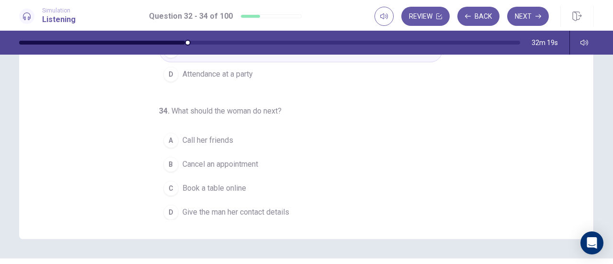
scroll to position [96, 0]
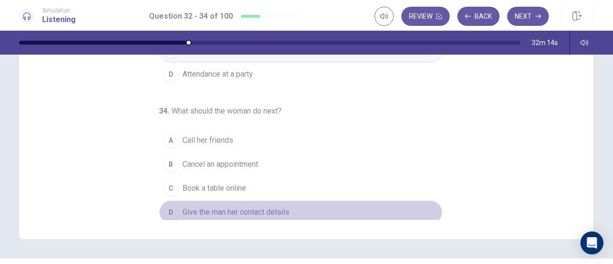
click at [169, 209] on div "D" at bounding box center [170, 211] width 15 height 15
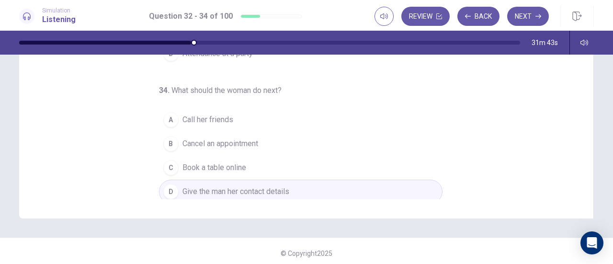
scroll to position [192, 0]
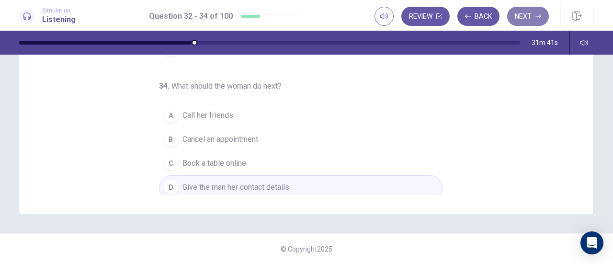
click at [530, 21] on button "Next" at bounding box center [528, 16] width 42 height 19
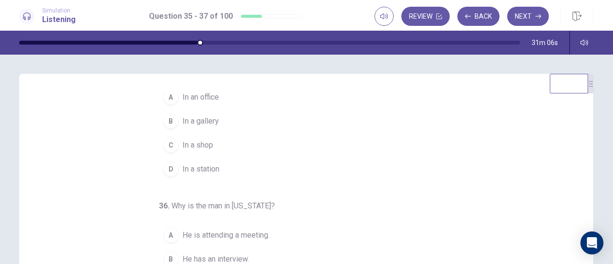
scroll to position [41, 0]
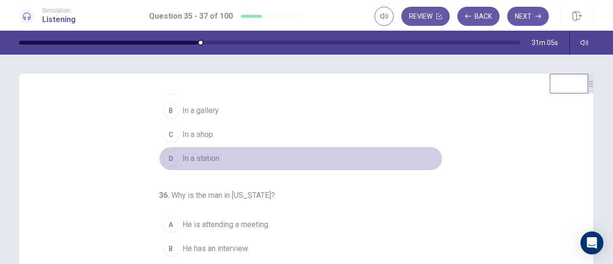
click at [204, 168] on button "D In a station" at bounding box center [300, 159] width 283 height 24
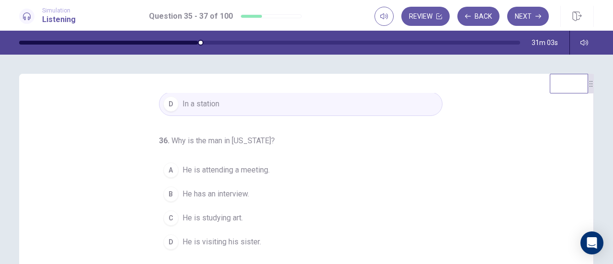
scroll to position [40, 0]
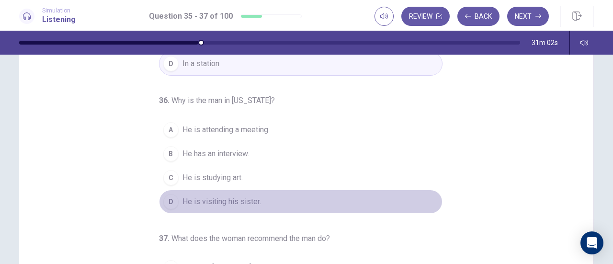
click at [225, 202] on span "He is visiting his sister." at bounding box center [221, 201] width 79 height 11
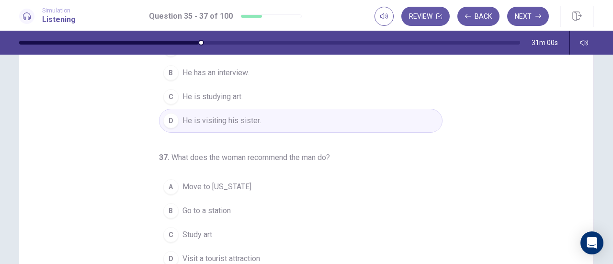
scroll to position [174, 0]
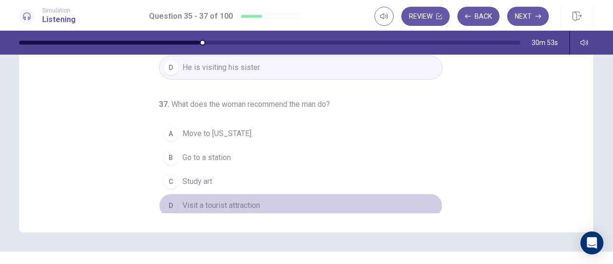
click at [231, 203] on span "Visit a tourist attraction" at bounding box center [221, 205] width 78 height 11
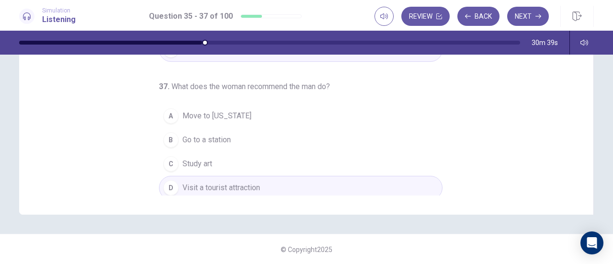
scroll to position [192, 0]
click at [533, 12] on button "Next" at bounding box center [528, 16] width 42 height 19
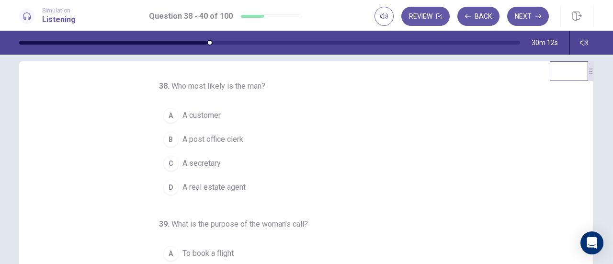
scroll to position [12, 0]
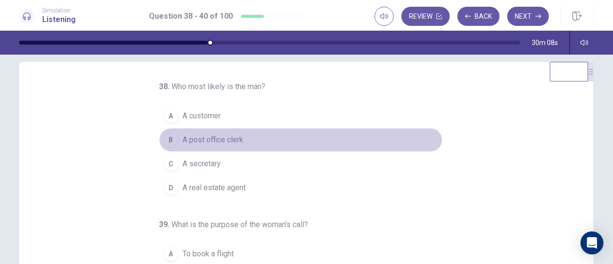
click at [328, 135] on button "B A post office clerk" at bounding box center [300, 140] width 283 height 24
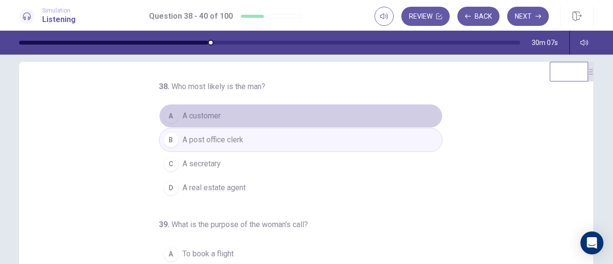
click at [310, 122] on button "A A customer" at bounding box center [300, 116] width 283 height 24
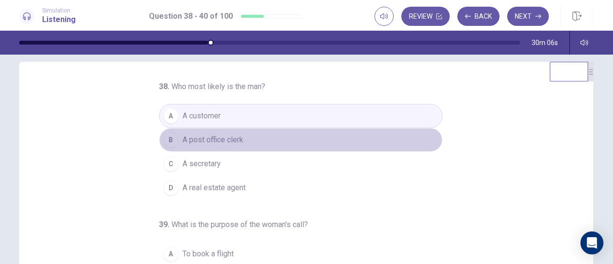
click at [296, 132] on button "B A post office clerk" at bounding box center [300, 140] width 283 height 24
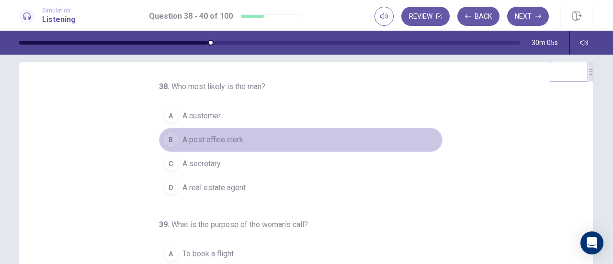
click at [295, 132] on button "B A post office clerk" at bounding box center [300, 140] width 283 height 24
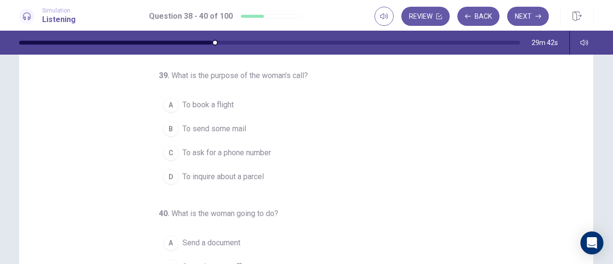
scroll to position [66, 0]
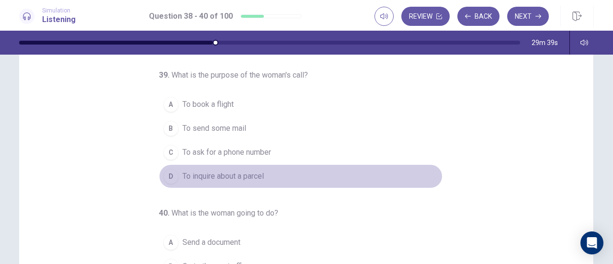
click at [192, 174] on span "To inquire about a parcel" at bounding box center [222, 175] width 81 height 11
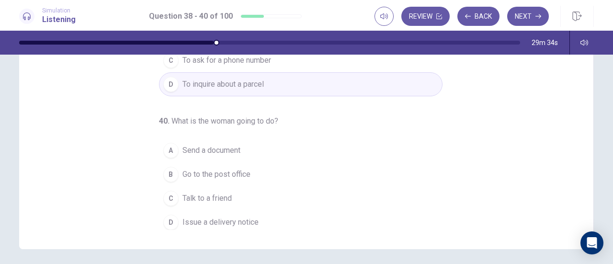
scroll to position [159, 0]
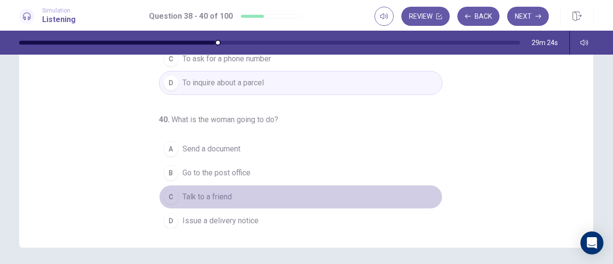
click at [210, 195] on span "Talk to a friend" at bounding box center [206, 196] width 49 height 11
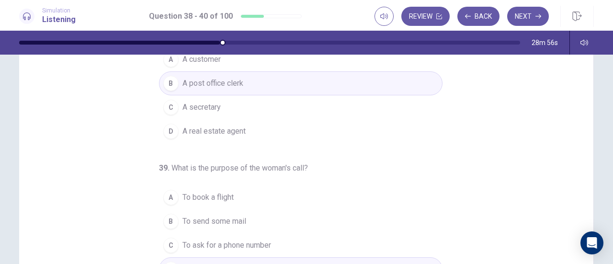
scroll to position [0, 0]
click at [528, 18] on button "Next" at bounding box center [528, 16] width 42 height 19
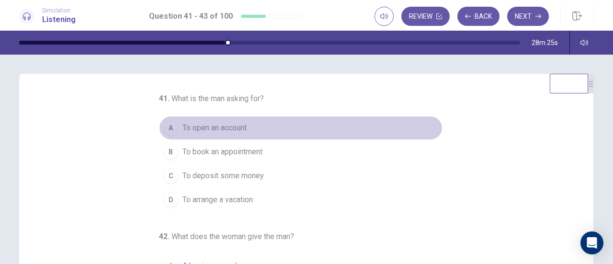
click at [207, 132] on span "To open an account" at bounding box center [214, 127] width 64 height 11
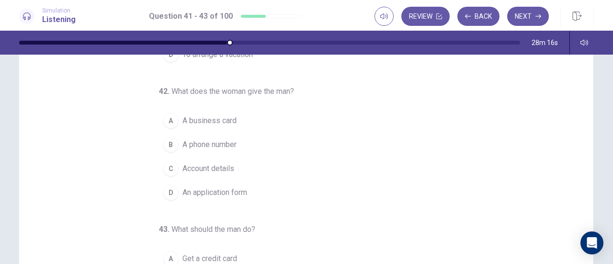
scroll to position [50, 0]
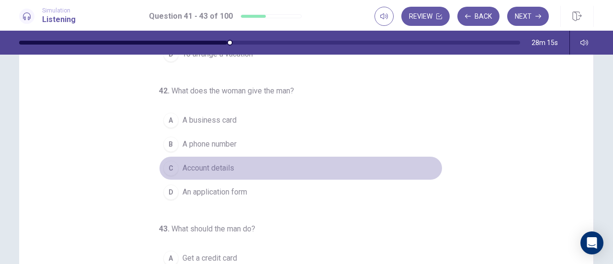
click at [233, 168] on button "C Account details" at bounding box center [300, 168] width 283 height 24
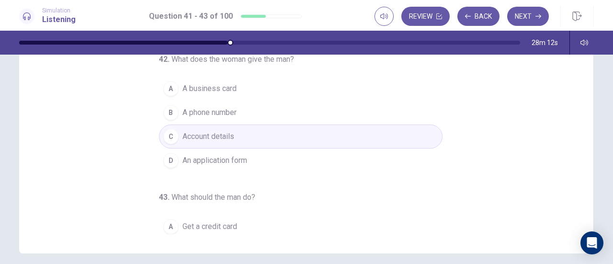
scroll to position [24, 0]
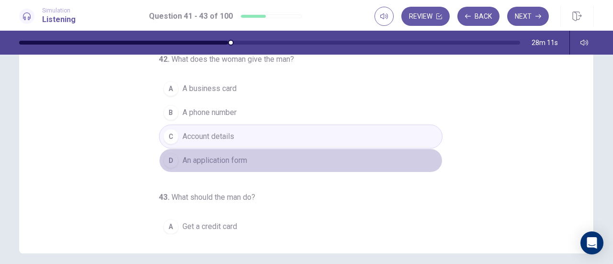
click at [254, 149] on button "D An application form" at bounding box center [300, 160] width 283 height 24
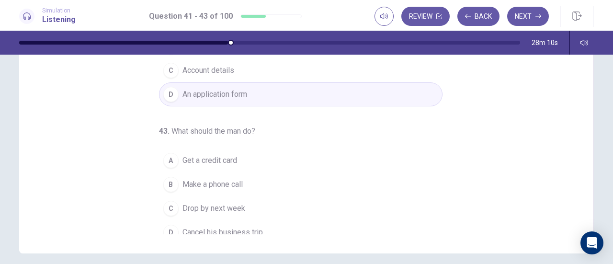
scroll to position [96, 0]
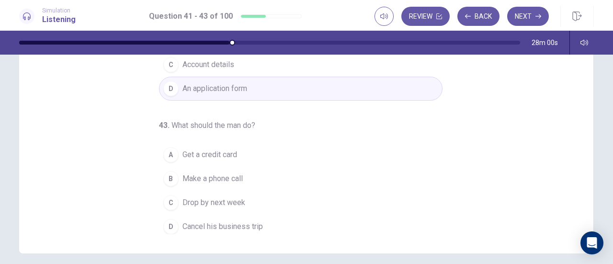
click at [215, 191] on button "C Drop by next week" at bounding box center [300, 203] width 283 height 24
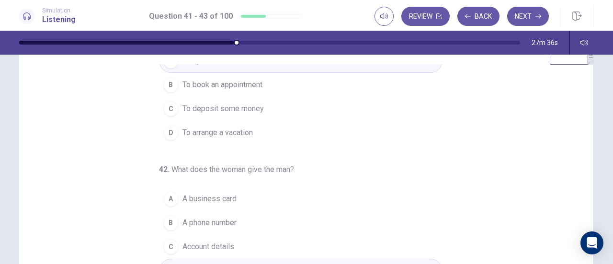
scroll to position [34, 0]
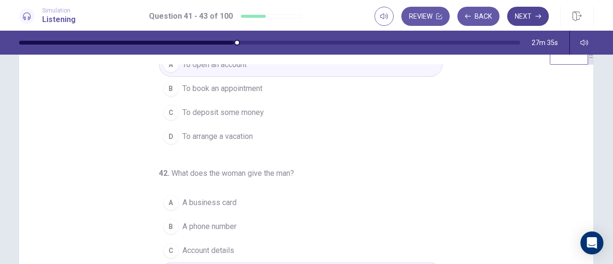
click at [530, 16] on button "Next" at bounding box center [528, 16] width 42 height 19
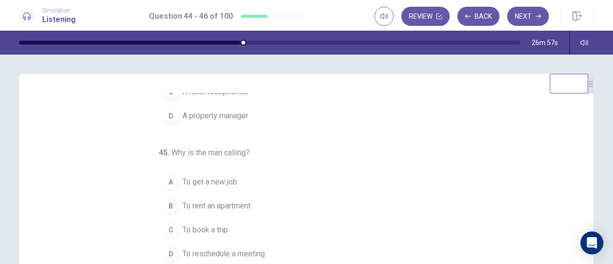
scroll to position [96, 0]
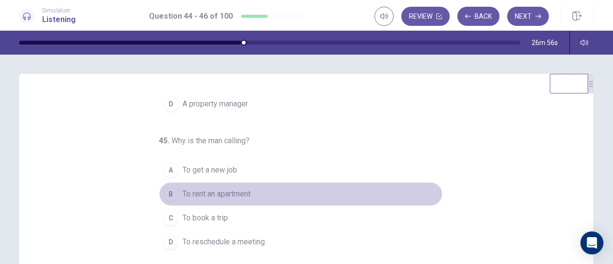
click at [207, 192] on span "To rent an apartment" at bounding box center [216, 193] width 68 height 11
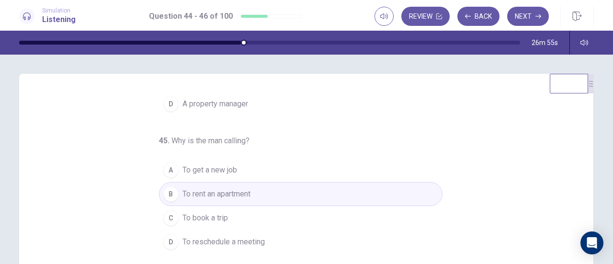
scroll to position [30, 0]
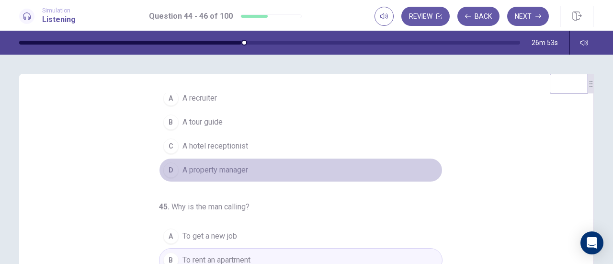
click at [231, 168] on span "A property manager" at bounding box center [215, 169] width 66 height 11
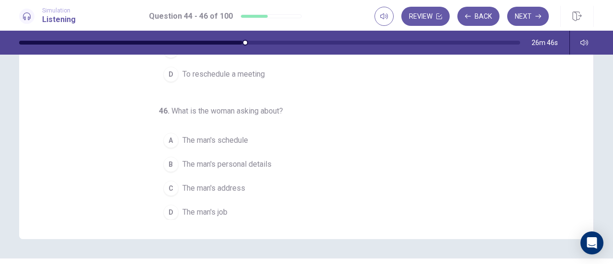
scroll to position [168, 0]
click at [215, 162] on span "The man's personal details" at bounding box center [226, 163] width 89 height 11
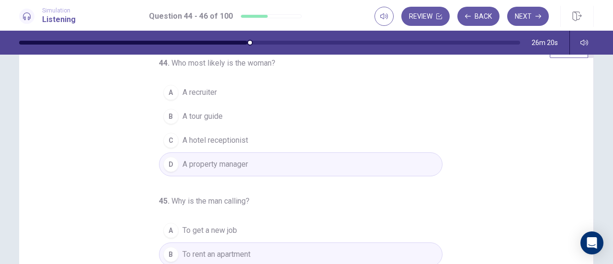
scroll to position [33, 0]
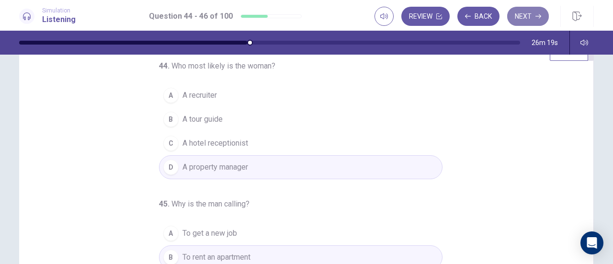
click at [525, 21] on button "Next" at bounding box center [528, 16] width 42 height 19
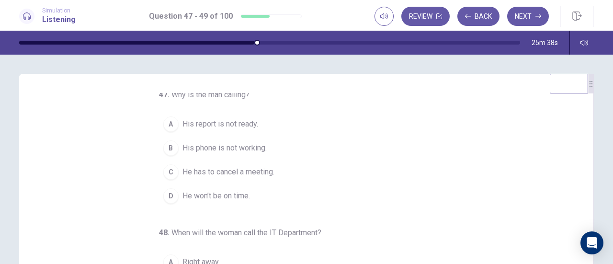
scroll to position [3, 0]
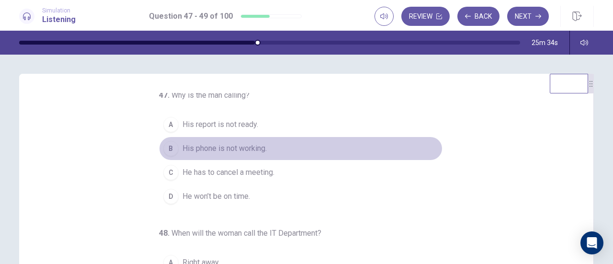
click at [185, 148] on span "His phone is not working." at bounding box center [224, 148] width 84 height 11
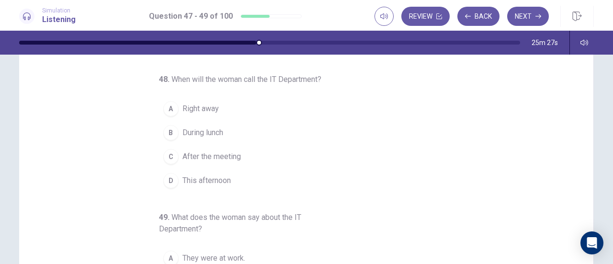
scroll to position [51, 0]
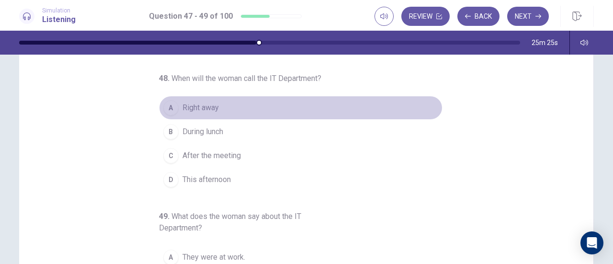
click at [196, 109] on span "Right away" at bounding box center [200, 107] width 36 height 11
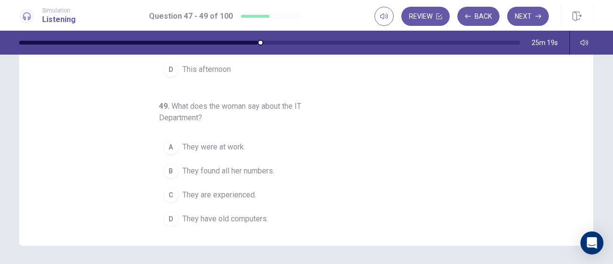
scroll to position [163, 0]
click at [190, 163] on span "They found all her numbers." at bounding box center [228, 168] width 92 height 11
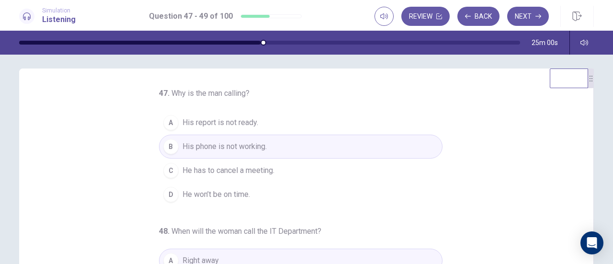
scroll to position [0, 0]
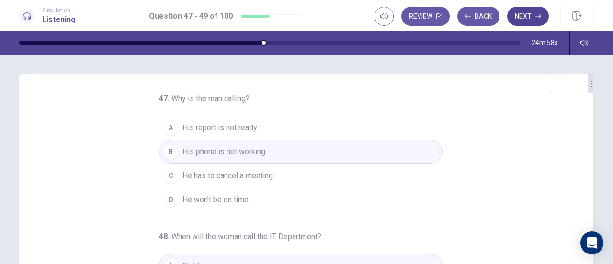
click at [528, 19] on button "Next" at bounding box center [528, 16] width 42 height 19
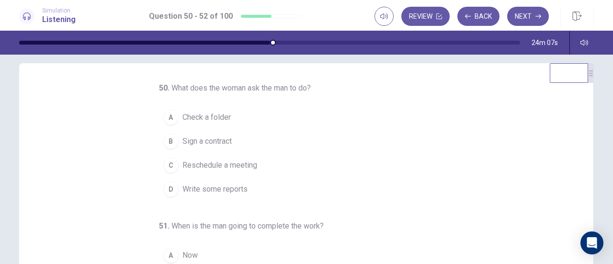
click at [170, 189] on div "D" at bounding box center [170, 188] width 15 height 15
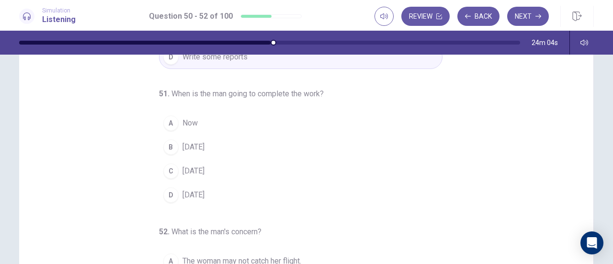
scroll to position [48, 0]
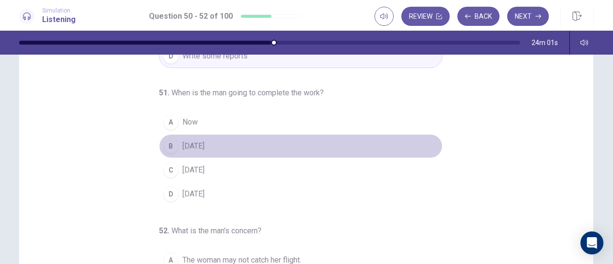
click at [163, 142] on div "B" at bounding box center [170, 145] width 15 height 15
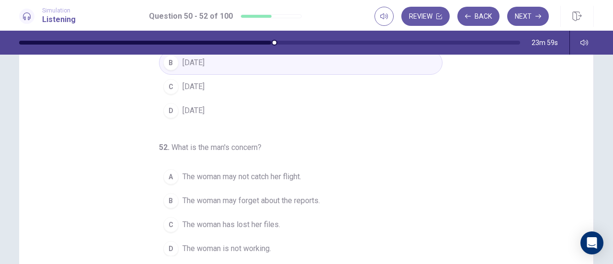
scroll to position [165, 0]
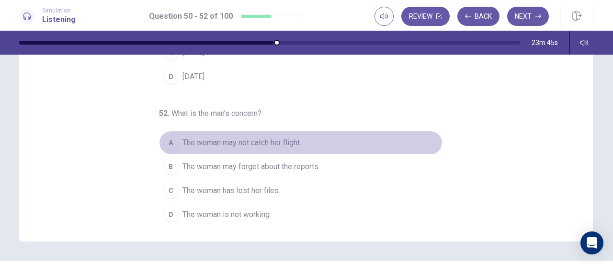
click at [217, 137] on span "The woman may not catch her flight." at bounding box center [241, 142] width 119 height 11
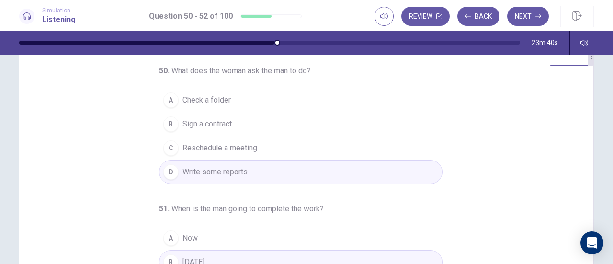
scroll to position [25, 0]
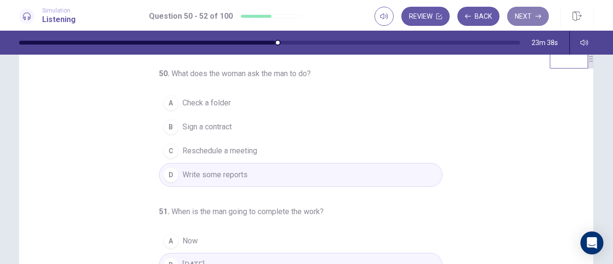
click at [532, 17] on button "Next" at bounding box center [528, 16] width 42 height 19
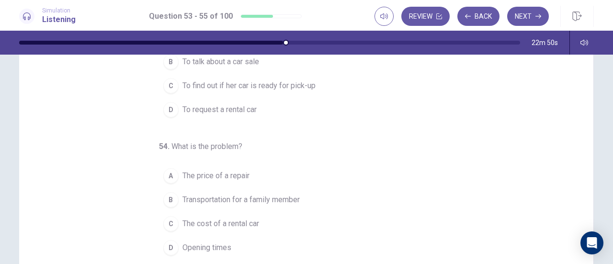
scroll to position [0, 0]
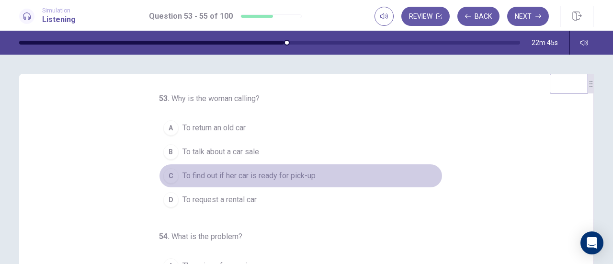
click at [188, 177] on span "To find out if her car is ready for pick-up" at bounding box center [248, 175] width 133 height 11
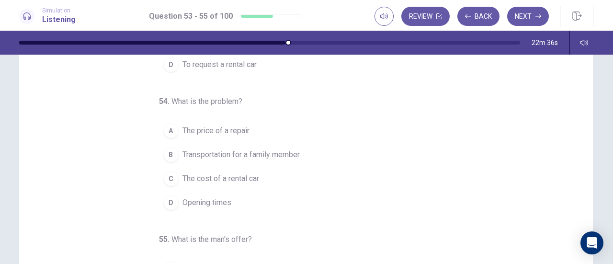
scroll to position [57, 0]
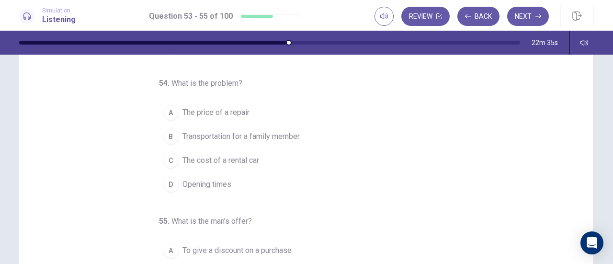
click at [204, 133] on span "Transportation for a family member" at bounding box center [240, 136] width 117 height 11
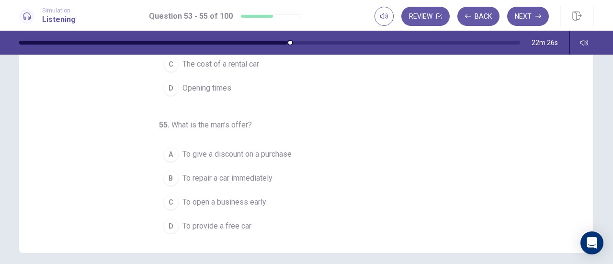
scroll to position [174, 0]
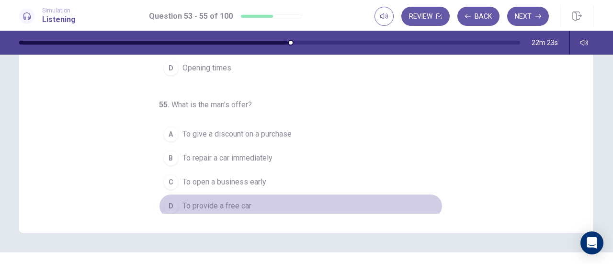
click at [184, 206] on span "To provide a free car" at bounding box center [216, 205] width 69 height 11
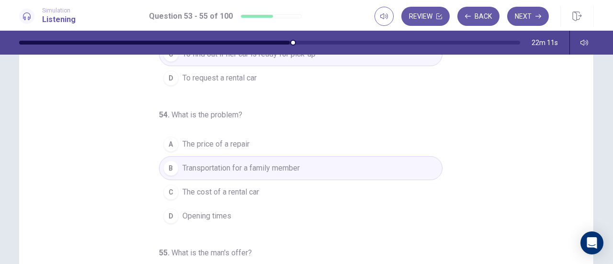
scroll to position [96, 0]
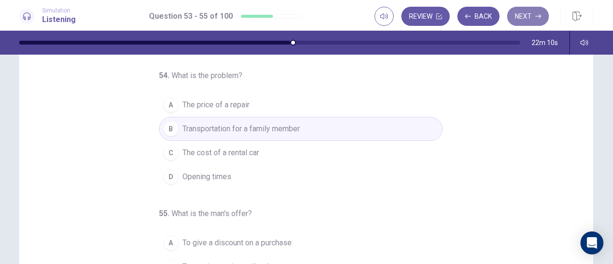
click at [531, 22] on button "Next" at bounding box center [528, 16] width 42 height 19
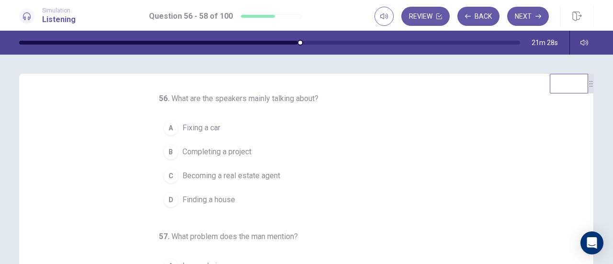
scroll to position [12, 0]
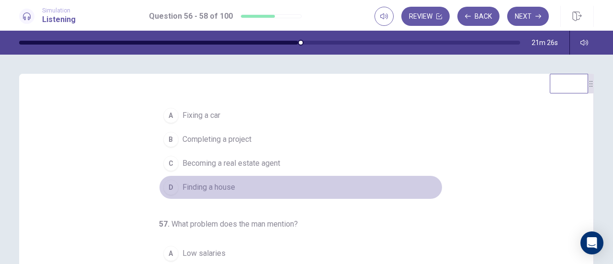
click at [168, 181] on div "D" at bounding box center [170, 187] width 15 height 15
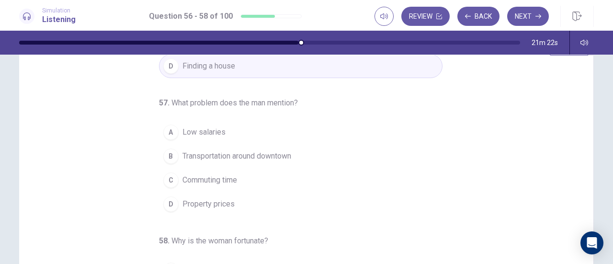
scroll to position [48, 0]
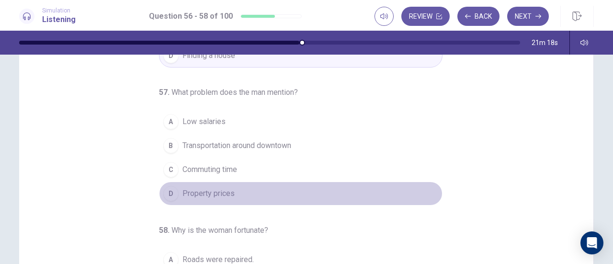
click at [173, 189] on button "D Property prices" at bounding box center [300, 193] width 283 height 24
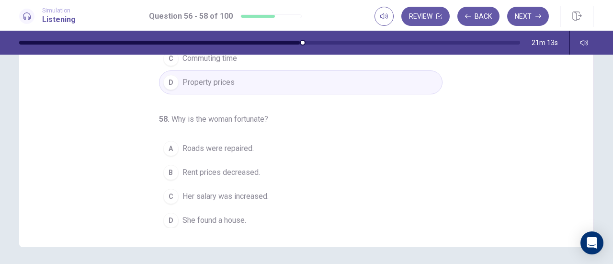
scroll to position [160, 0]
click at [191, 193] on span "Her salary was increased." at bounding box center [225, 195] width 86 height 11
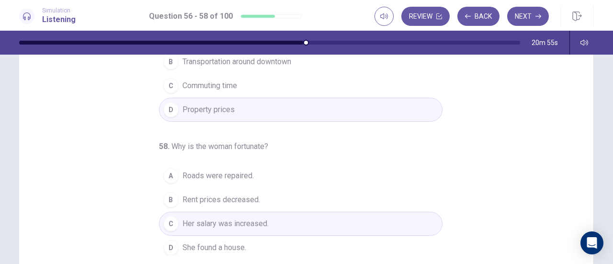
scroll to position [131, 0]
click at [526, 12] on button "Next" at bounding box center [528, 16] width 42 height 19
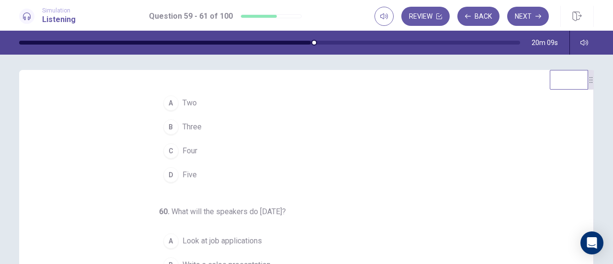
scroll to position [0, 0]
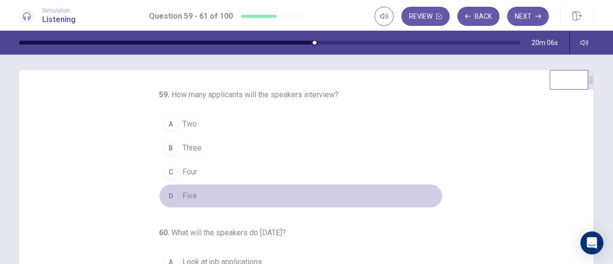
click at [172, 192] on div "D" at bounding box center [170, 195] width 15 height 15
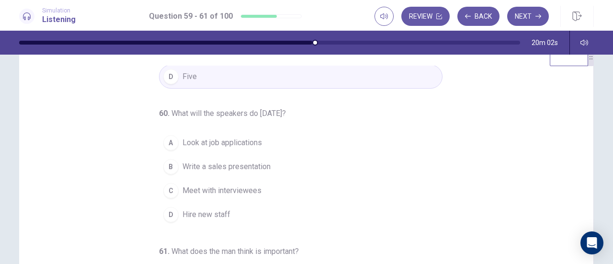
scroll to position [51, 0]
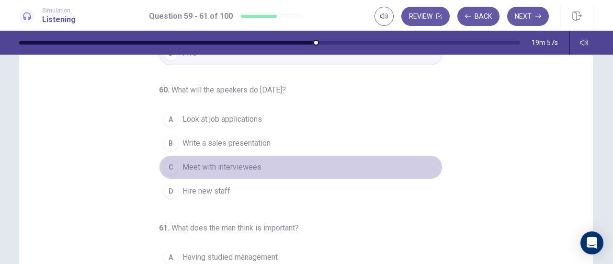
click at [167, 159] on div "C" at bounding box center [170, 166] width 15 height 15
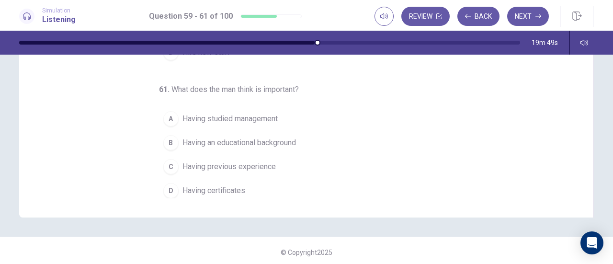
scroll to position [192, 0]
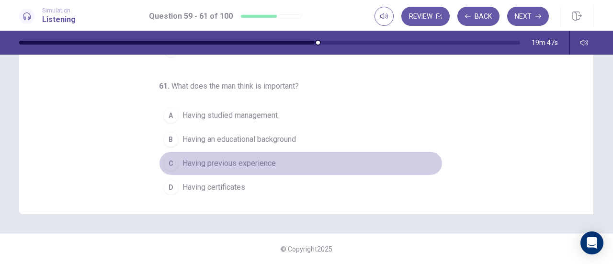
click at [226, 160] on span "Having previous experience" at bounding box center [228, 163] width 93 height 11
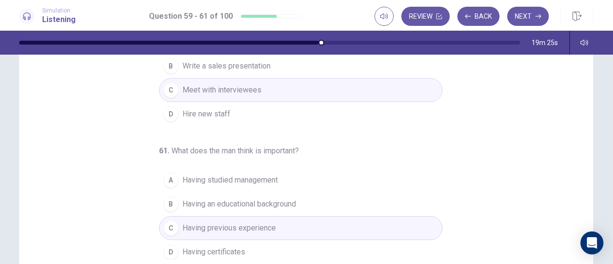
scroll to position [171, 0]
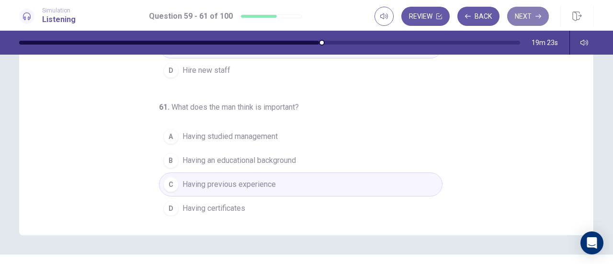
click at [530, 17] on button "Next" at bounding box center [528, 16] width 42 height 19
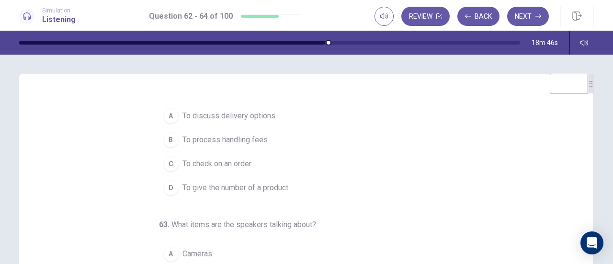
scroll to position [12, 0]
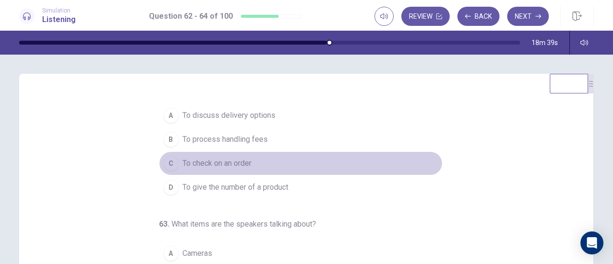
click at [205, 165] on span "To check on an order" at bounding box center [216, 163] width 69 height 11
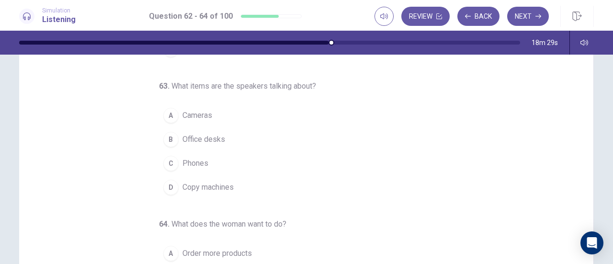
scroll to position [55, 0]
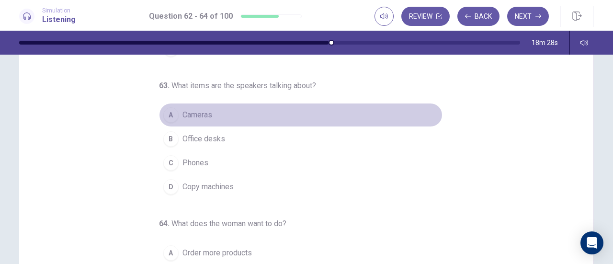
click at [188, 116] on span "Cameras" at bounding box center [197, 114] width 30 height 11
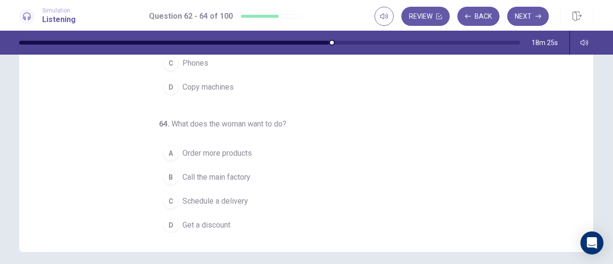
scroll to position [88, 0]
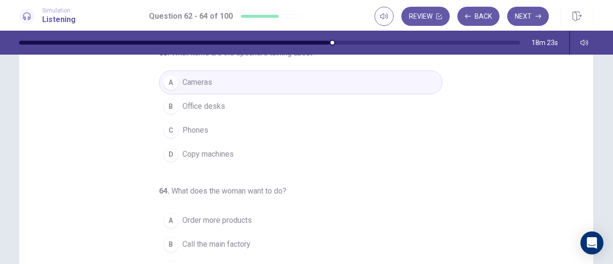
click at [201, 156] on span "Copy machines" at bounding box center [207, 153] width 51 height 11
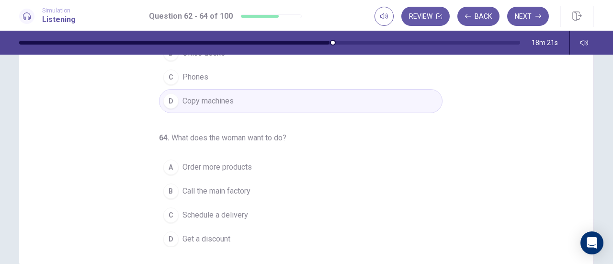
scroll to position [156, 0]
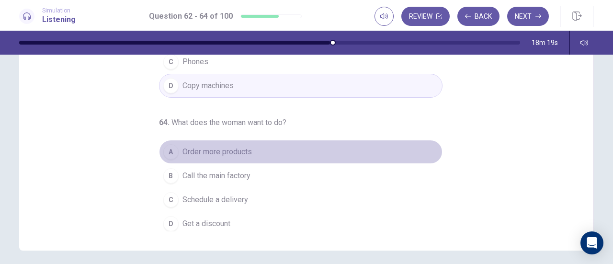
click at [203, 151] on span "Order more products" at bounding box center [216, 151] width 69 height 11
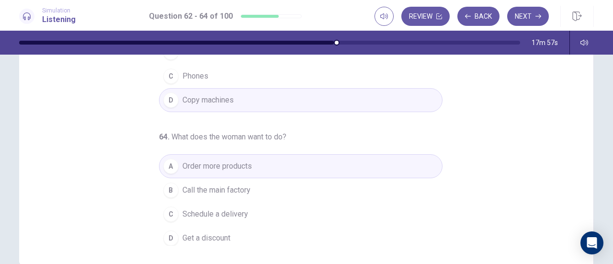
scroll to position [192, 0]
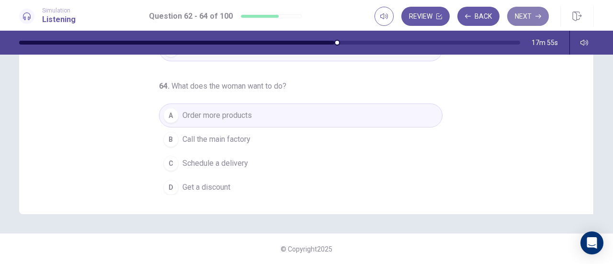
click at [523, 20] on button "Next" at bounding box center [528, 16] width 42 height 19
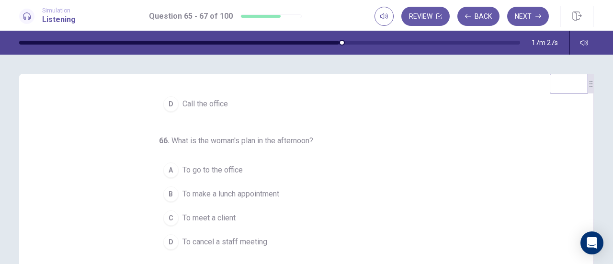
scroll to position [61, 0]
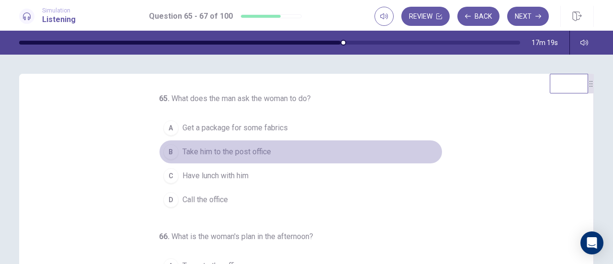
click at [252, 150] on span "Take him to the post office" at bounding box center [226, 151] width 89 height 11
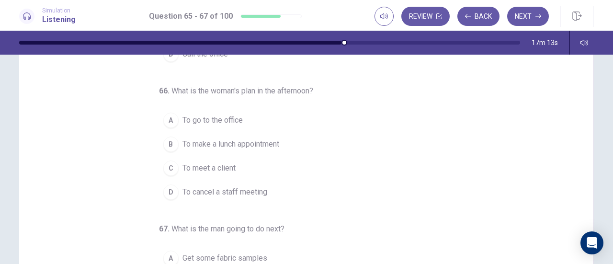
scroll to position [50, 0]
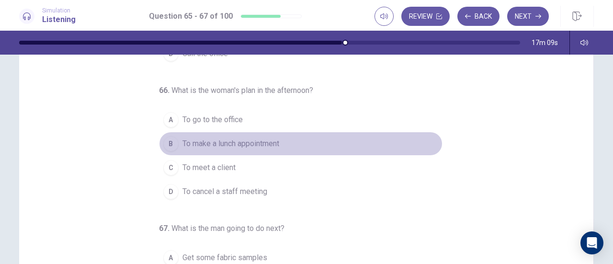
click at [270, 144] on span "To make a lunch appointment" at bounding box center [230, 143] width 97 height 11
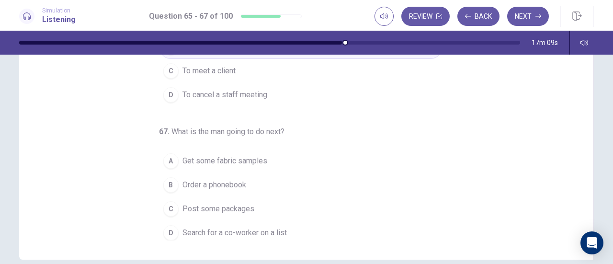
scroll to position [167, 0]
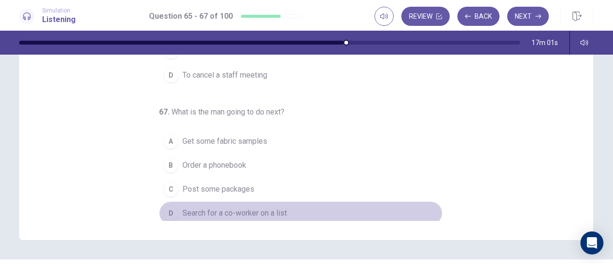
click at [215, 208] on span "Search for a co-worker on a list" at bounding box center [234, 212] width 104 height 11
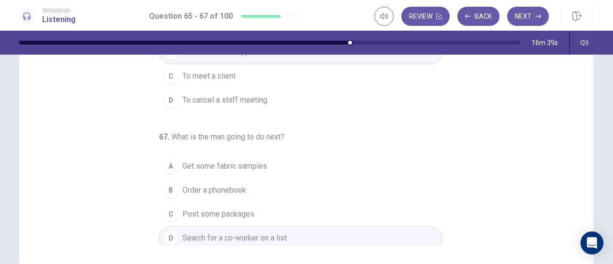
scroll to position [192, 0]
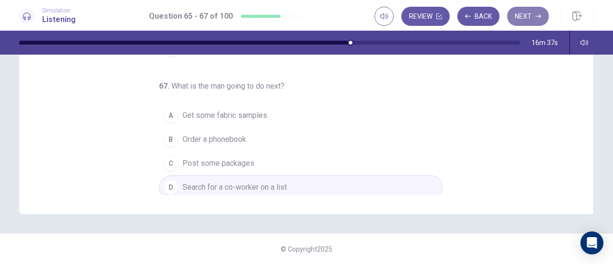
click at [524, 11] on button "Next" at bounding box center [528, 16] width 42 height 19
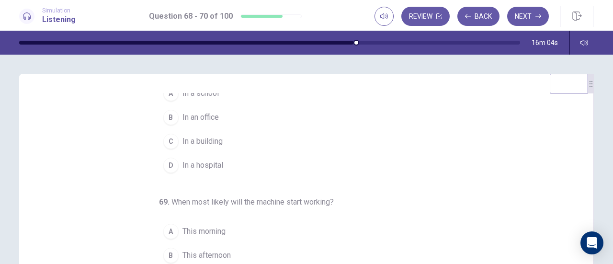
scroll to position [0, 0]
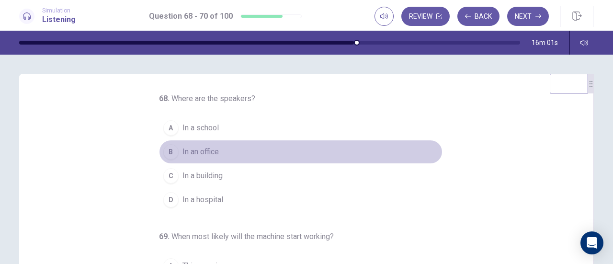
click at [163, 150] on div "B" at bounding box center [170, 151] width 15 height 15
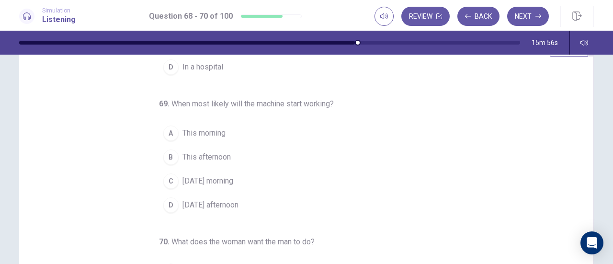
scroll to position [37, 0]
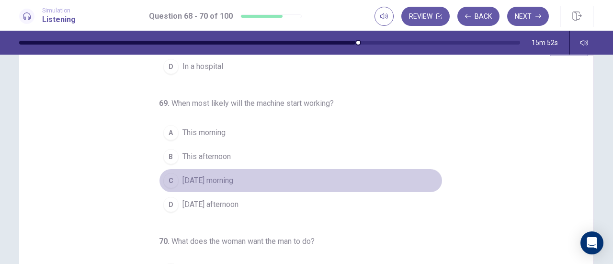
click at [163, 175] on div "C" at bounding box center [170, 180] width 15 height 15
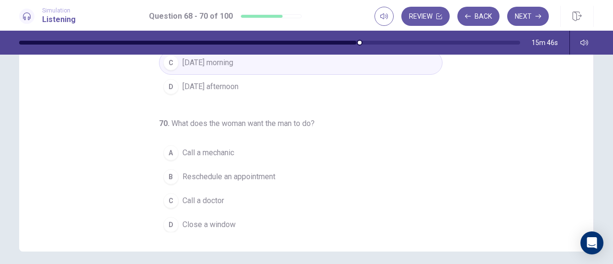
scroll to position [156, 0]
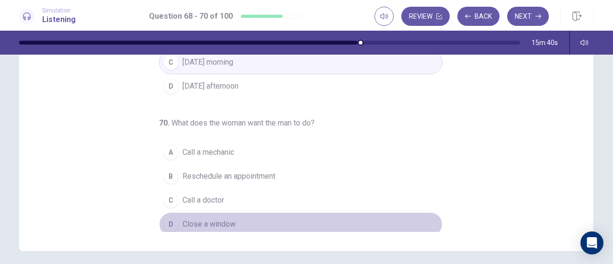
click at [169, 222] on div "D" at bounding box center [170, 223] width 15 height 15
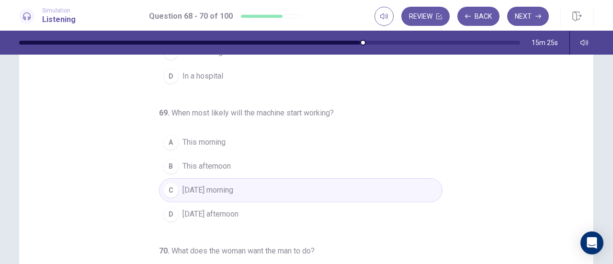
scroll to position [123, 0]
click at [532, 10] on button "Next" at bounding box center [528, 16] width 42 height 19
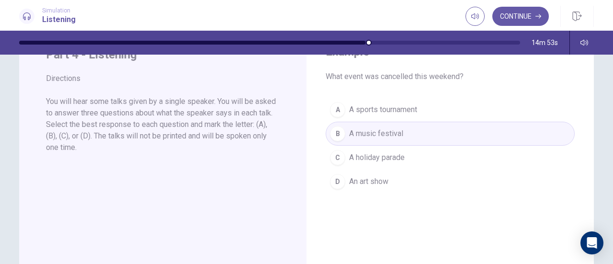
scroll to position [0, 0]
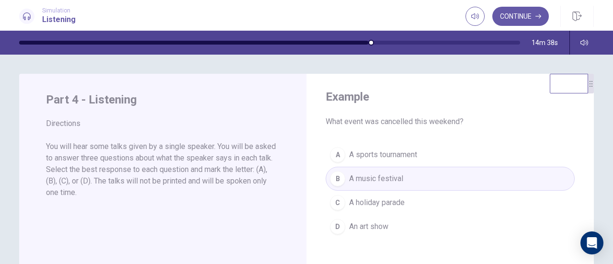
drag, startPoint x: 96, startPoint y: 160, endPoint x: 125, endPoint y: 160, distance: 29.7
click at [125, 160] on p "You will hear some talks given by a single speaker. You will be asked to answer…" at bounding box center [163, 169] width 234 height 57
drag, startPoint x: 168, startPoint y: 159, endPoint x: 216, endPoint y: 158, distance: 48.4
click at [216, 158] on p "You will hear some talks given by a single speaker. You will be asked to answer…" at bounding box center [163, 169] width 234 height 57
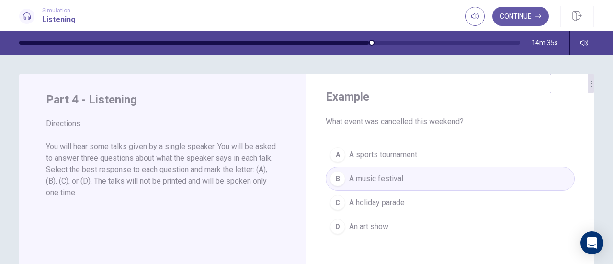
click at [216, 158] on p "You will hear some talks given by a single speaker. You will be asked to answer…" at bounding box center [163, 169] width 234 height 57
drag, startPoint x: 216, startPoint y: 158, endPoint x: 255, endPoint y: 158, distance: 38.8
click at [255, 158] on p "You will hear some talks given by a single speaker. You will be asked to answer…" at bounding box center [163, 169] width 234 height 57
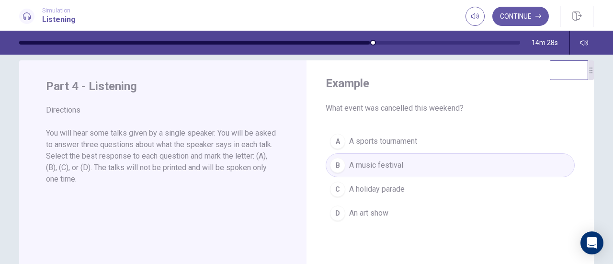
scroll to position [9, 0]
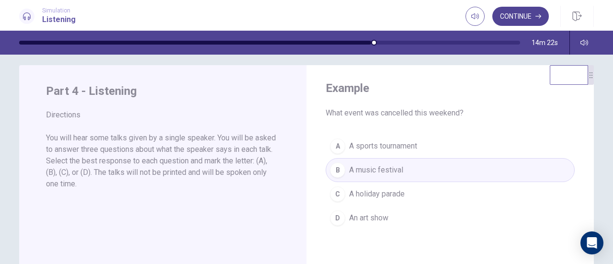
click at [509, 17] on button "Continue" at bounding box center [520, 16] width 57 height 19
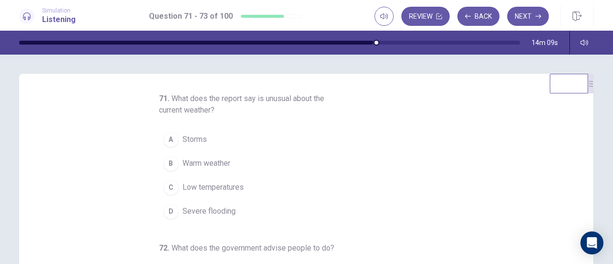
scroll to position [0, 0]
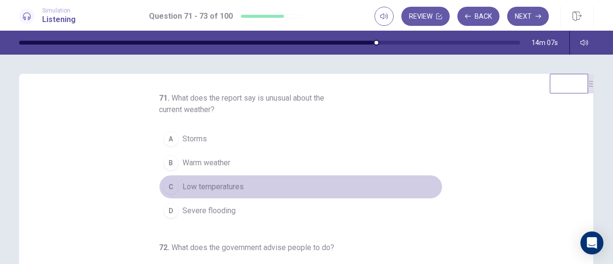
click at [244, 183] on button "C Low temperatures" at bounding box center [300, 187] width 283 height 24
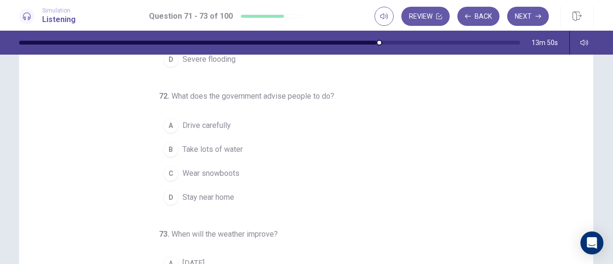
scroll to position [52, 0]
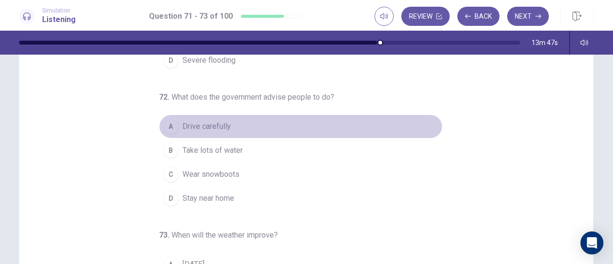
click at [198, 125] on span "Drive carefully" at bounding box center [206, 126] width 48 height 11
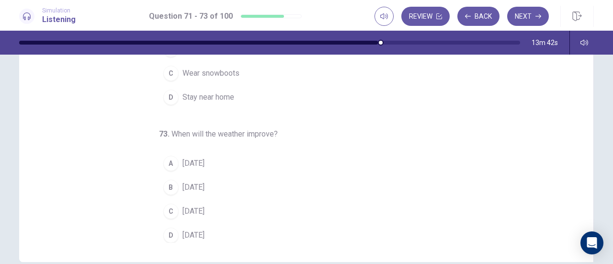
scroll to position [159, 0]
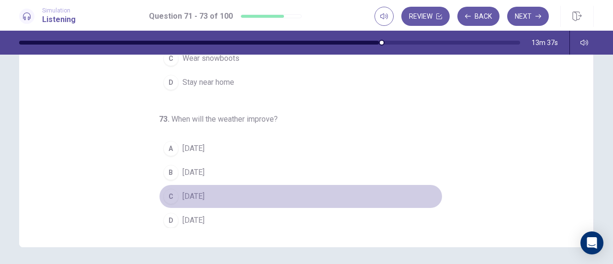
click at [204, 192] on span "[DATE]" at bounding box center [193, 196] width 22 height 11
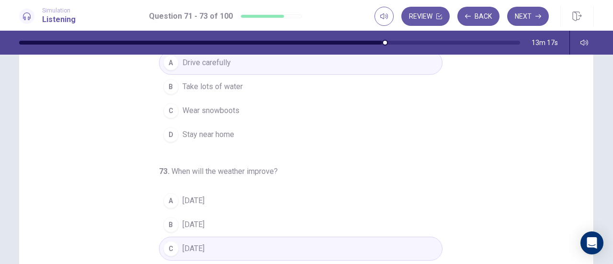
scroll to position [107, 0]
click at [527, 22] on button "Next" at bounding box center [528, 16] width 42 height 19
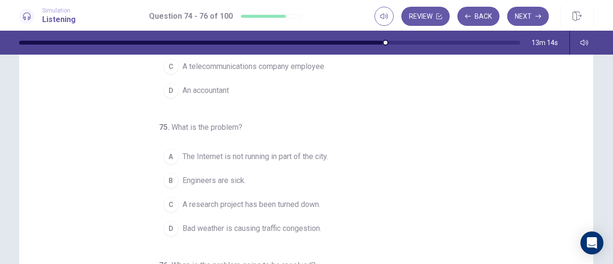
scroll to position [0, 0]
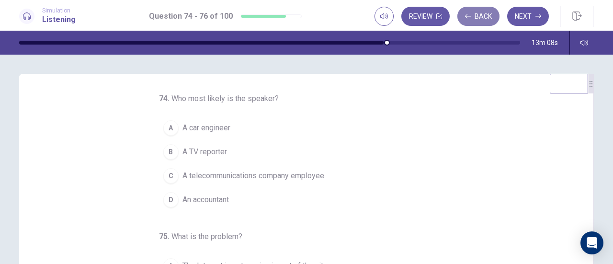
click at [484, 14] on button "Back" at bounding box center [478, 16] width 42 height 19
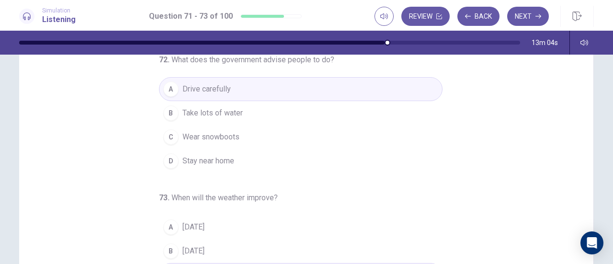
scroll to position [81, 0]
click at [532, 21] on button "Next" at bounding box center [528, 16] width 42 height 19
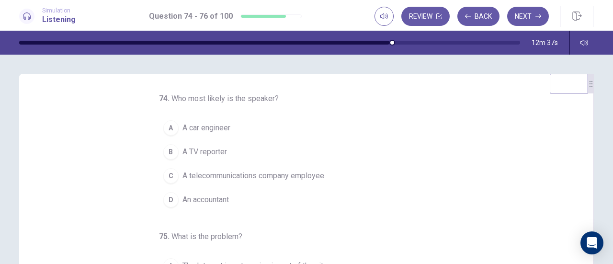
scroll to position [12, 0]
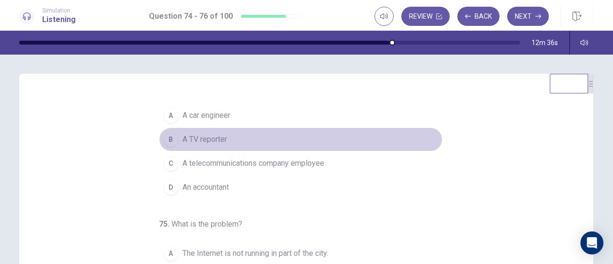
click at [222, 141] on span "A TV reporter" at bounding box center [204, 139] width 45 height 11
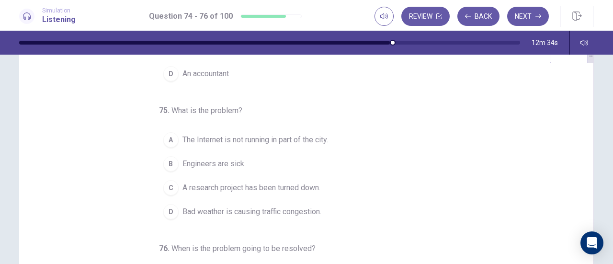
scroll to position [31, 0]
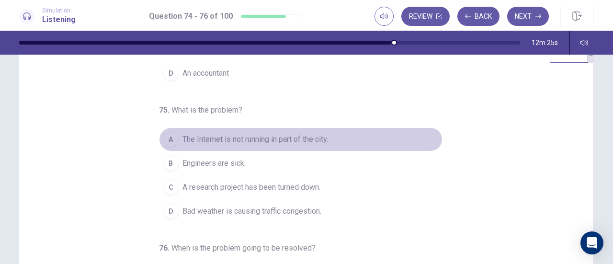
click at [221, 144] on button "A The Internet is not running in part of the city." at bounding box center [300, 139] width 283 height 24
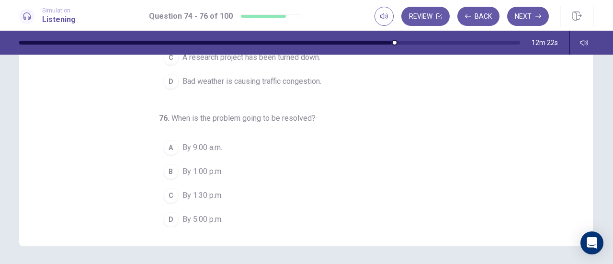
scroll to position [164, 0]
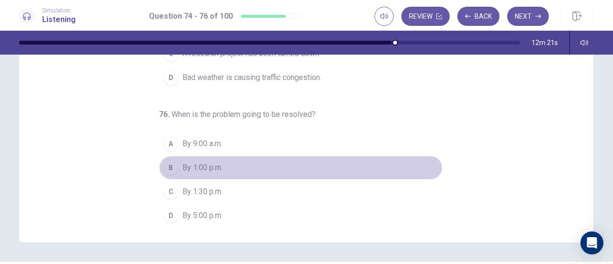
click at [212, 162] on span "By 1:00 p.m." at bounding box center [202, 167] width 40 height 11
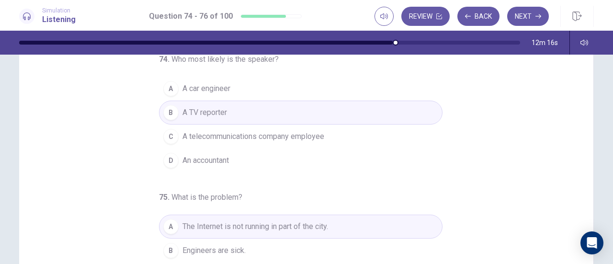
scroll to position [39, 0]
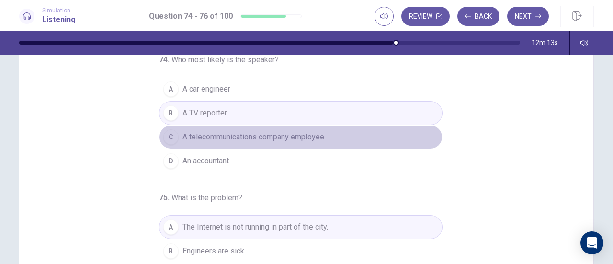
click at [327, 137] on button "C A telecommunications company employee" at bounding box center [300, 137] width 283 height 24
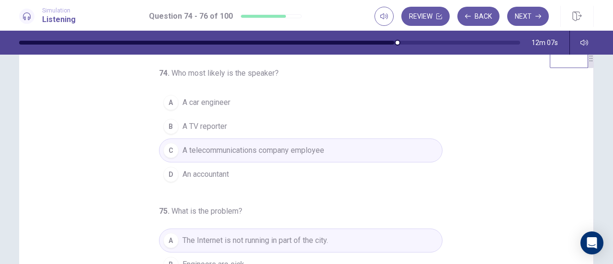
scroll to position [25, 0]
click at [528, 22] on button "Next" at bounding box center [528, 16] width 42 height 19
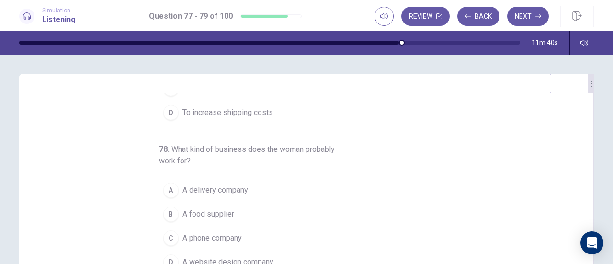
scroll to position [89, 0]
click at [374, 149] on div "78 . What kind of business does the woman probably work for? A A delivery compa…" at bounding box center [300, 207] width 283 height 130
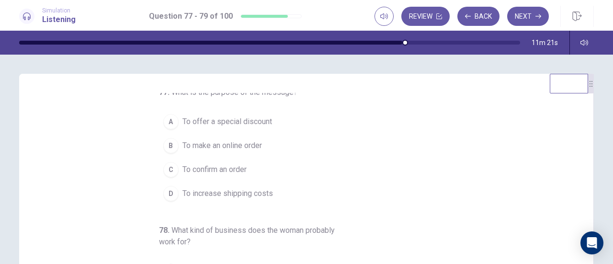
scroll to position [6, 0]
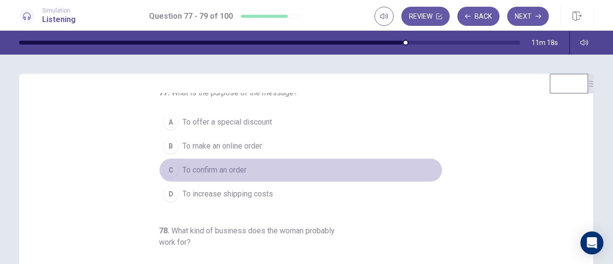
click at [203, 171] on span "To confirm an order" at bounding box center [214, 169] width 64 height 11
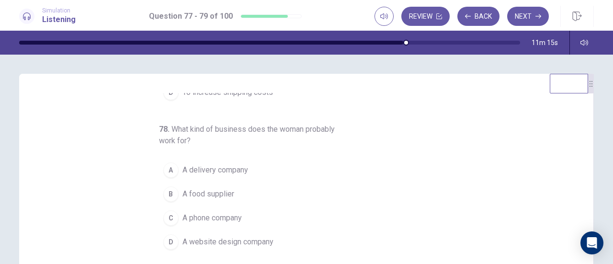
scroll to position [11, 0]
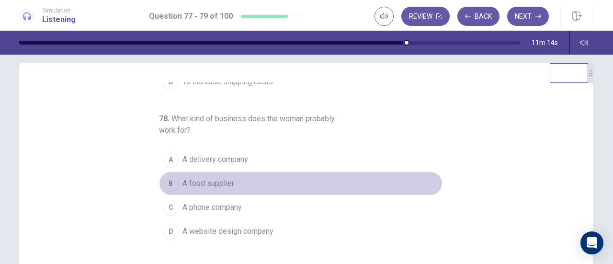
click at [222, 178] on span "A food supplier" at bounding box center [208, 183] width 52 height 11
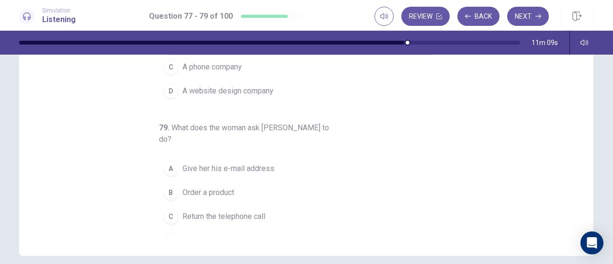
scroll to position [160, 0]
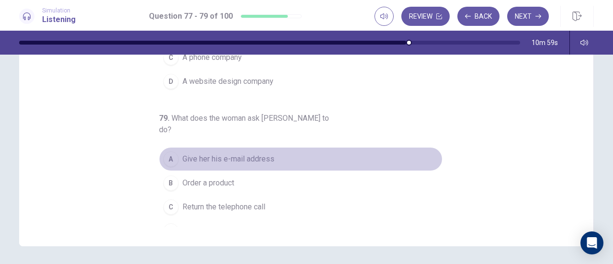
click at [233, 153] on span "Give her his e-mail address" at bounding box center [228, 158] width 92 height 11
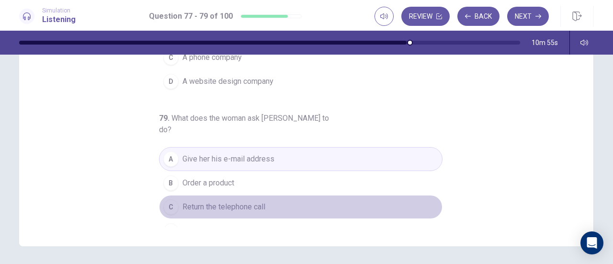
click at [230, 201] on span "Return the telephone call" at bounding box center [223, 206] width 83 height 11
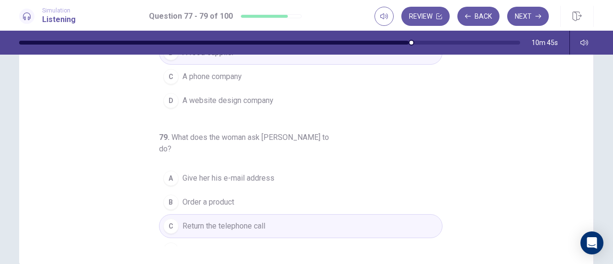
scroll to position [192, 0]
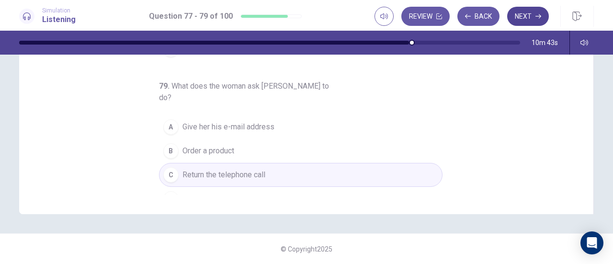
click at [534, 21] on button "Next" at bounding box center [528, 16] width 42 height 19
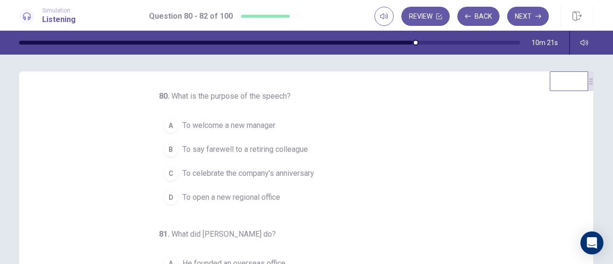
scroll to position [0, 0]
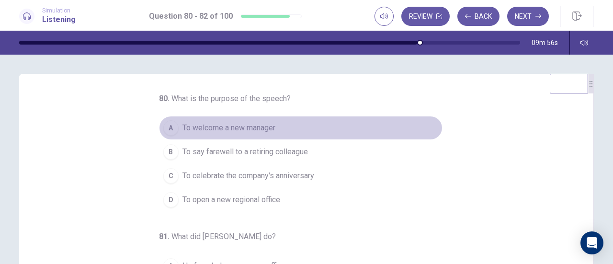
click at [220, 130] on span "To welcome a new manager" at bounding box center [228, 127] width 93 height 11
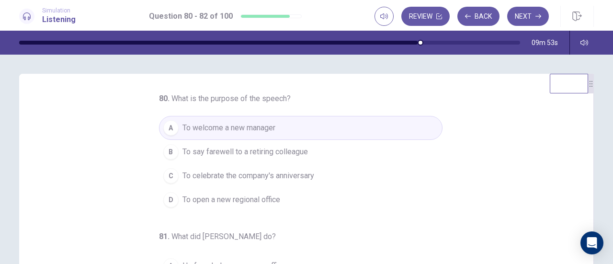
click at [225, 158] on button "B To say farewell to a retiring colleague" at bounding box center [300, 152] width 283 height 24
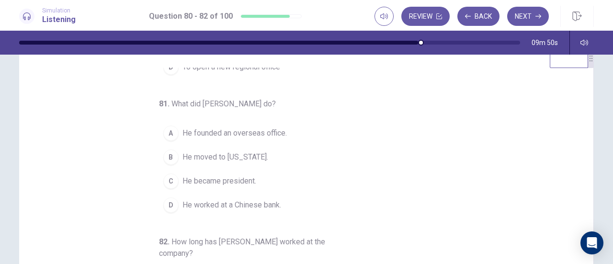
scroll to position [26, 0]
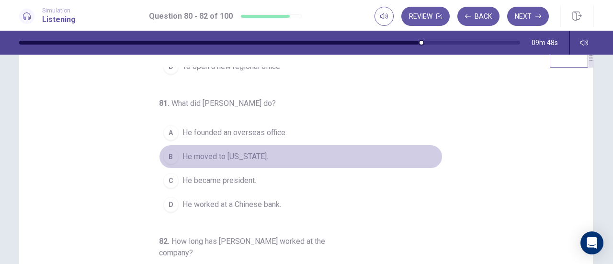
click at [215, 157] on span "He moved to [US_STATE]." at bounding box center [225, 156] width 86 height 11
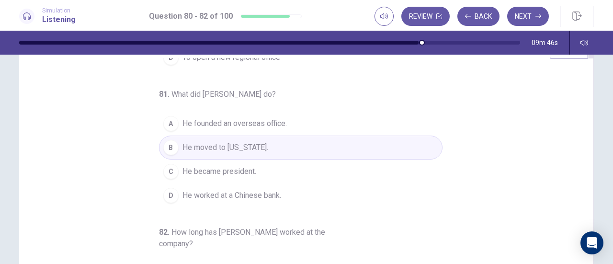
scroll to position [43, 0]
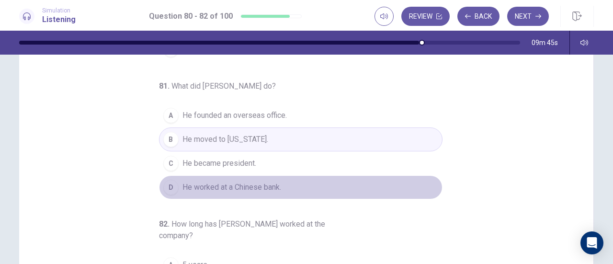
click at [236, 192] on button "D He worked at a Chinese bank." at bounding box center [300, 187] width 283 height 24
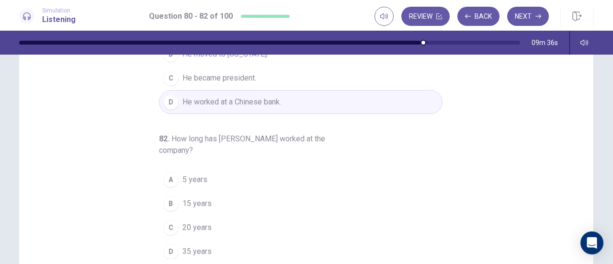
scroll to position [153, 0]
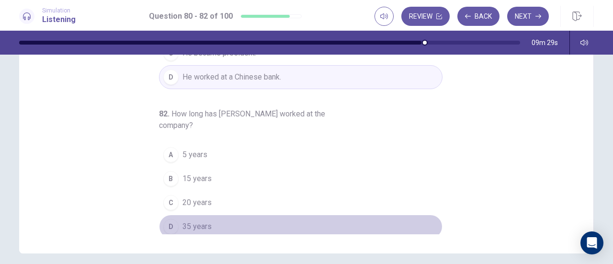
click at [169, 219] on div "D" at bounding box center [170, 226] width 15 height 15
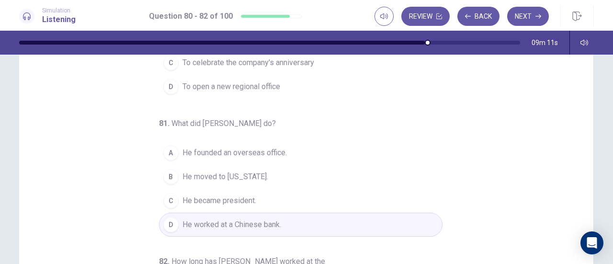
scroll to position [57, 0]
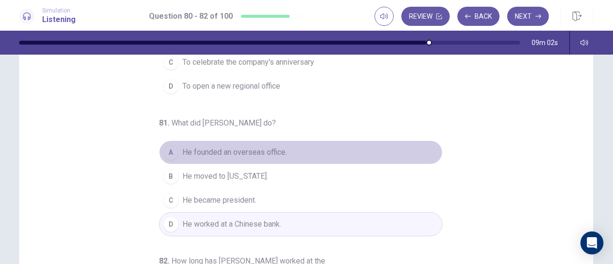
click at [260, 152] on span "He founded an overseas office." at bounding box center [234, 152] width 104 height 11
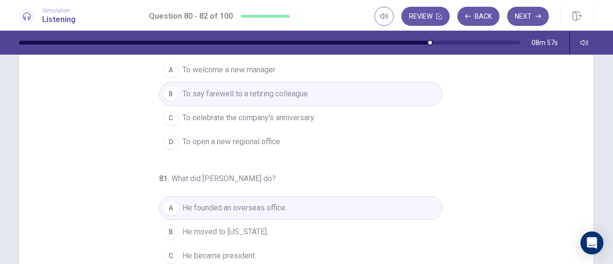
scroll to position [0, 0]
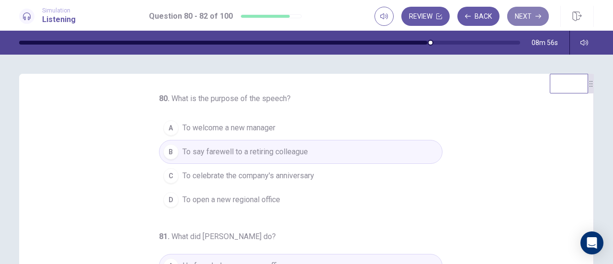
click at [525, 17] on button "Next" at bounding box center [528, 16] width 42 height 19
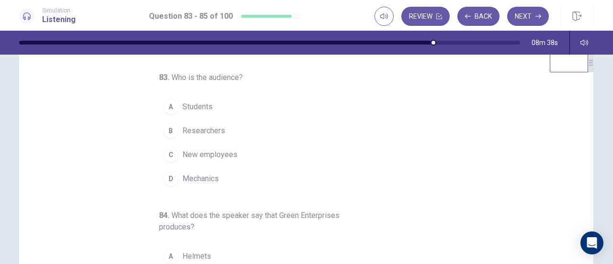
scroll to position [6, 0]
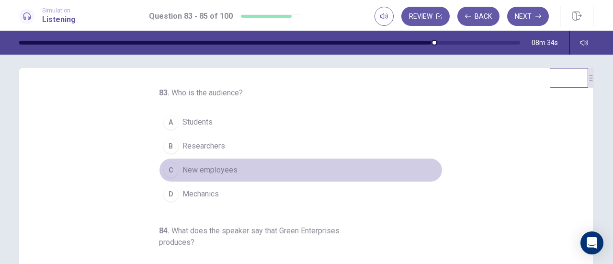
click at [384, 178] on button "C New employees" at bounding box center [300, 170] width 283 height 24
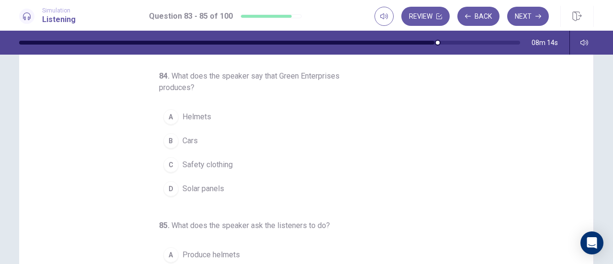
scroll to position [54, 0]
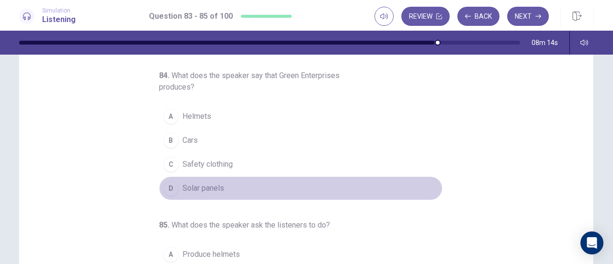
click at [202, 186] on span "Solar panels" at bounding box center [203, 187] width 42 height 11
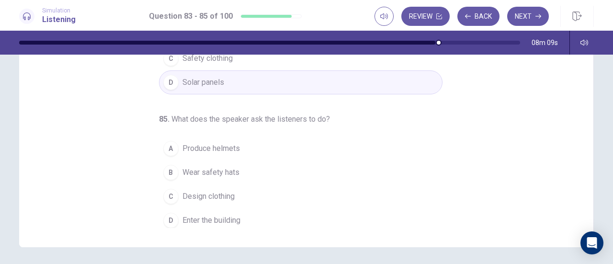
scroll to position [161, 0]
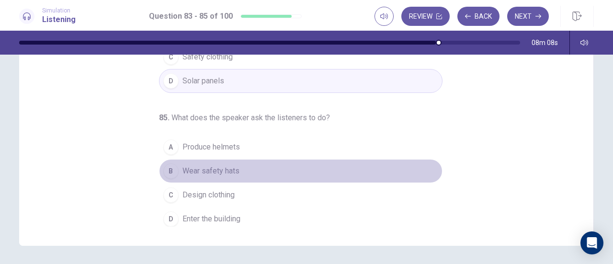
click at [214, 167] on span "Wear safety hats" at bounding box center [210, 170] width 57 height 11
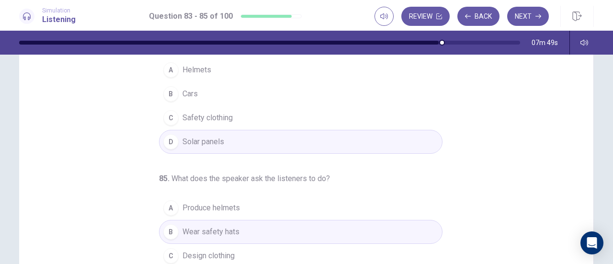
scroll to position [192, 0]
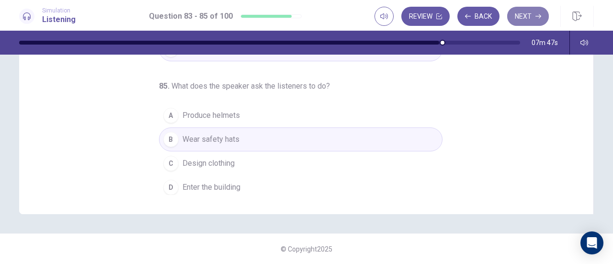
click at [527, 18] on button "Next" at bounding box center [528, 16] width 42 height 19
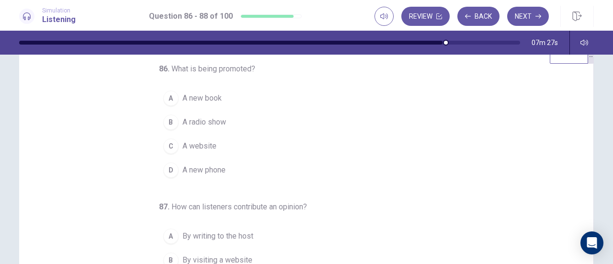
scroll to position [0, 0]
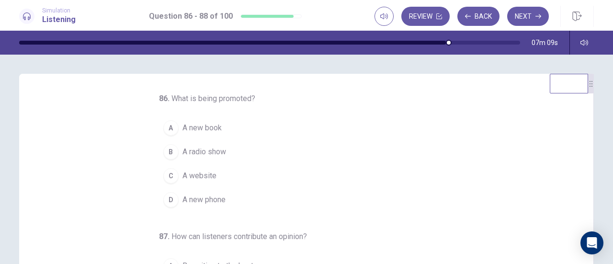
click at [188, 154] on span "A radio show" at bounding box center [204, 151] width 44 height 11
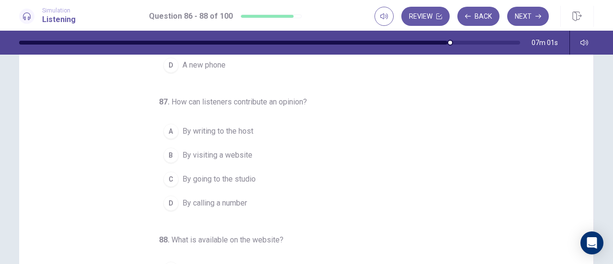
scroll to position [57, 0]
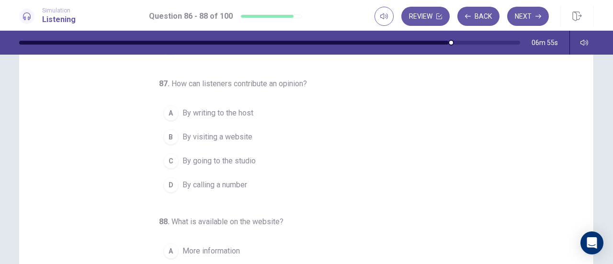
click at [206, 182] on span "By calling a number" at bounding box center [214, 184] width 65 height 11
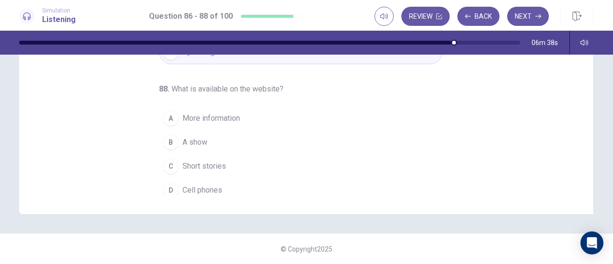
scroll to position [96, 0]
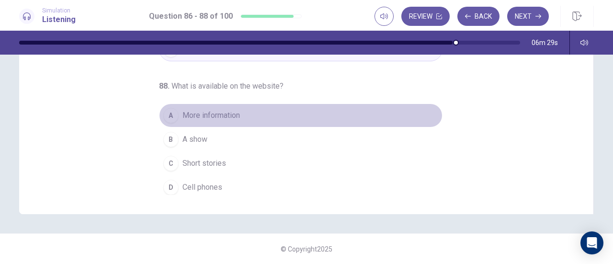
click at [176, 117] on button "A More information" at bounding box center [300, 115] width 283 height 24
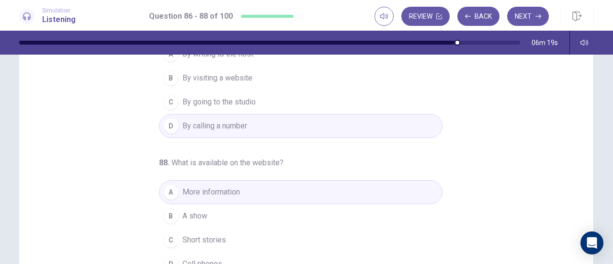
scroll to position [192, 0]
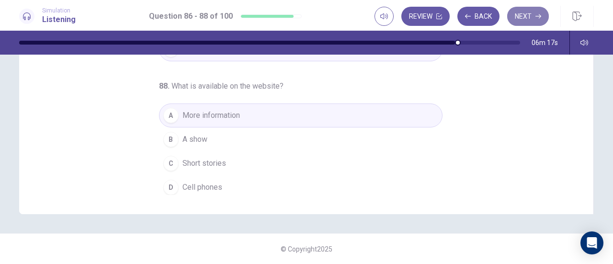
click at [527, 23] on button "Next" at bounding box center [528, 16] width 42 height 19
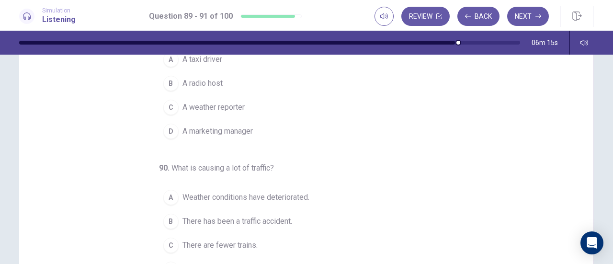
scroll to position [0, 0]
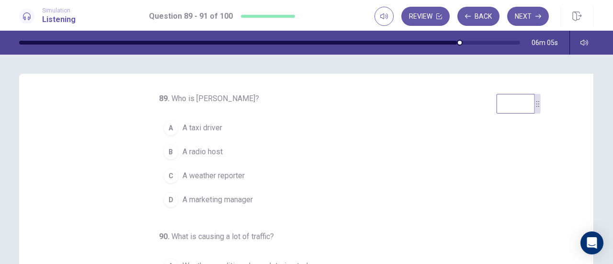
drag, startPoint x: 589, startPoint y: 90, endPoint x: 536, endPoint y: 111, distance: 57.0
click at [536, 107] on icon at bounding box center [537, 104] width 3 height 6
drag, startPoint x: 507, startPoint y: 109, endPoint x: 98, endPoint y: 70, distance: 411.2
click at [122, 70] on video at bounding box center [141, 80] width 38 height 20
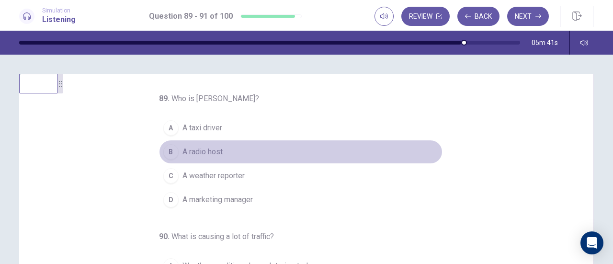
click at [200, 154] on span "A radio host" at bounding box center [202, 151] width 40 height 11
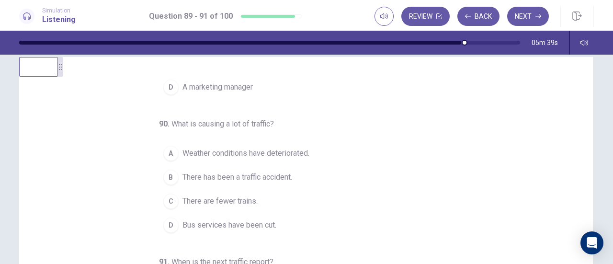
scroll to position [17, 0]
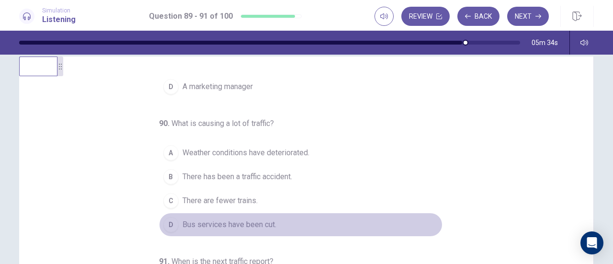
click at [209, 220] on span "Bus services have been cut." at bounding box center [229, 224] width 94 height 11
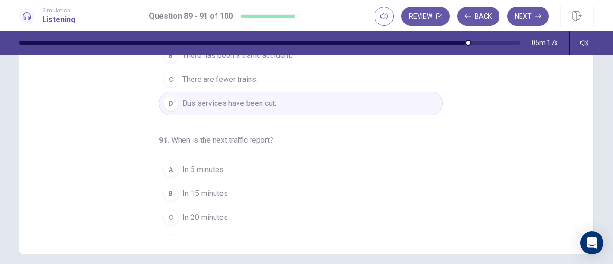
scroll to position [96, 0]
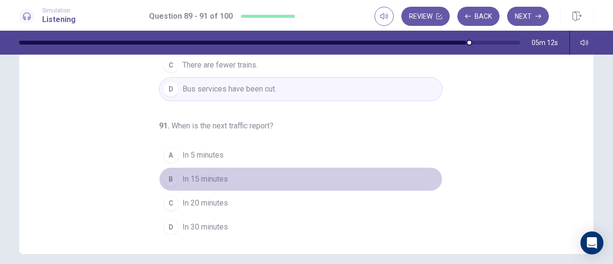
click at [221, 177] on span "In 15 minutes" at bounding box center [204, 178] width 45 height 11
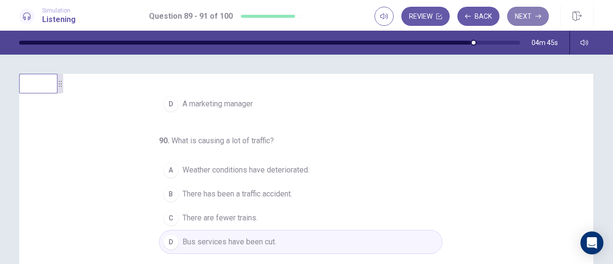
click at [530, 20] on button "Next" at bounding box center [528, 16] width 42 height 19
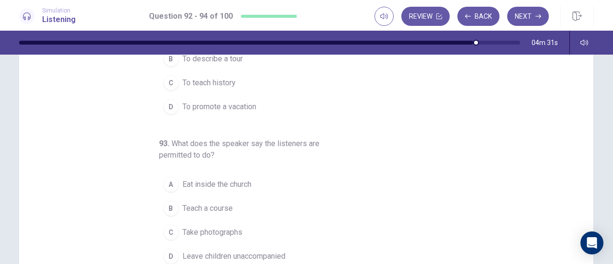
scroll to position [0, 0]
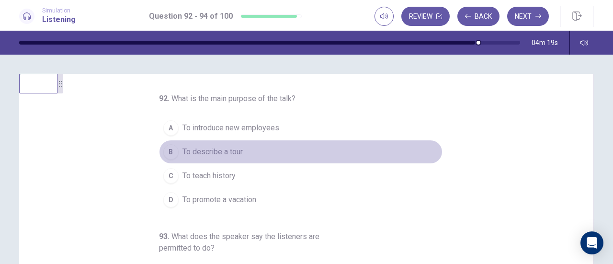
click at [189, 146] on span "To describe a tour" at bounding box center [212, 151] width 60 height 11
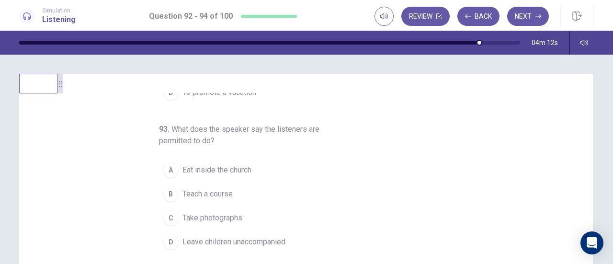
scroll to position [28, 0]
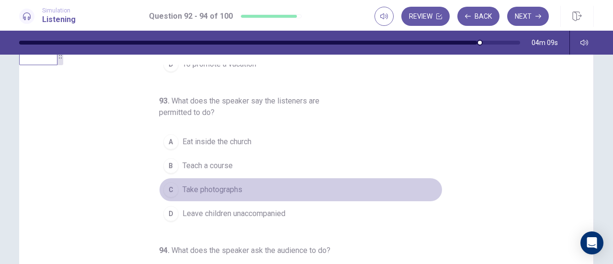
click at [185, 185] on span "Take photographs" at bounding box center [212, 189] width 60 height 11
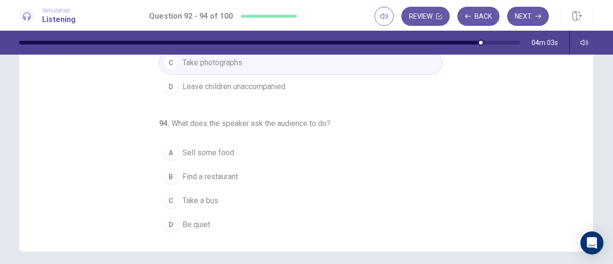
scroll to position [156, 0]
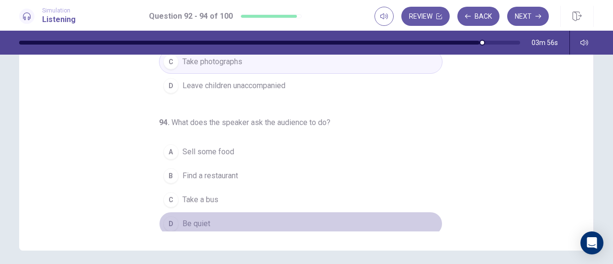
click at [190, 218] on span "Be quiet" at bounding box center [196, 223] width 28 height 11
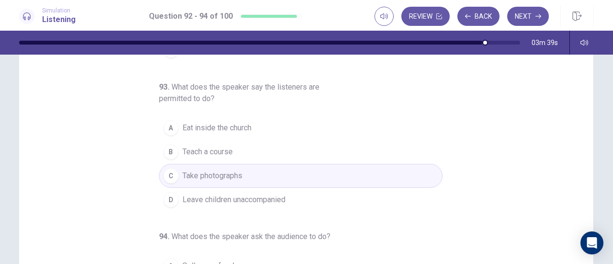
scroll to position [0, 0]
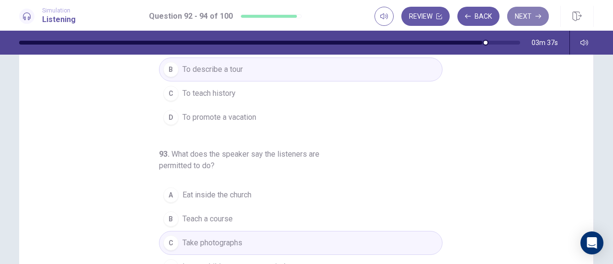
click at [521, 21] on button "Next" at bounding box center [528, 16] width 42 height 19
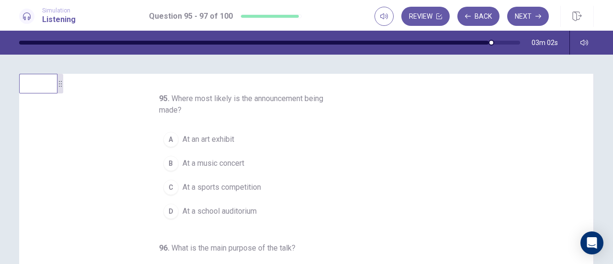
scroll to position [0, 0]
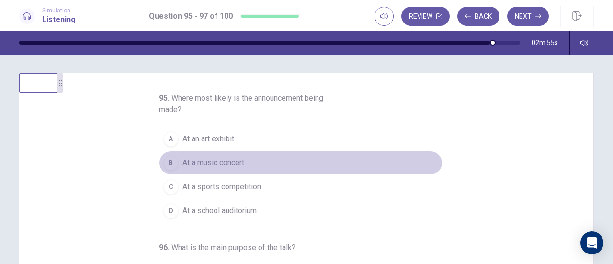
click at [235, 166] on span "At a music concert" at bounding box center [213, 162] width 62 height 11
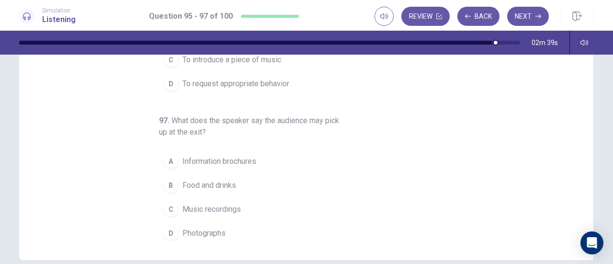
scroll to position [30, 0]
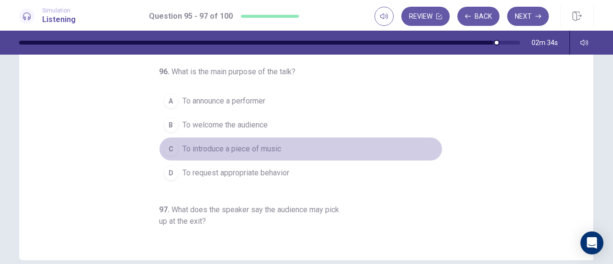
click at [182, 149] on span "To introduce a piece of music" at bounding box center [231, 148] width 99 height 11
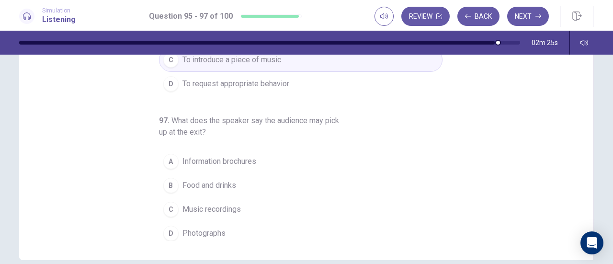
scroll to position [119, 0]
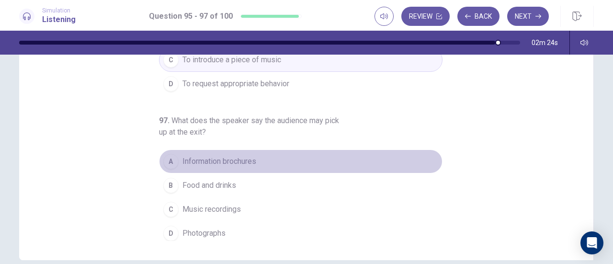
click at [205, 159] on span "Information brochures" at bounding box center [219, 161] width 74 height 11
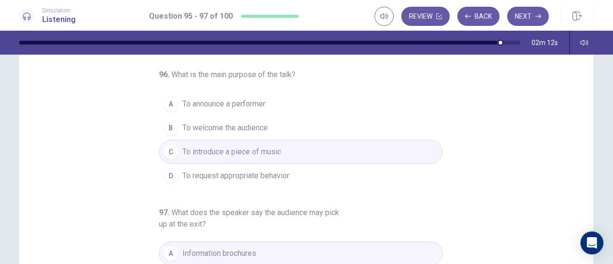
click at [258, 177] on span "To request appropriate behavior" at bounding box center [235, 175] width 107 height 11
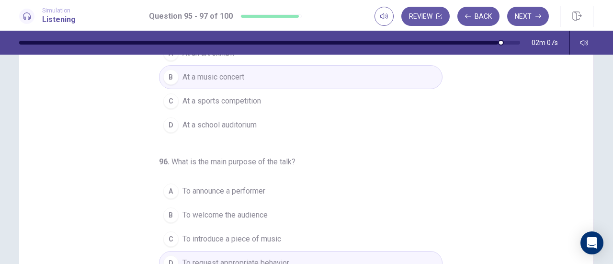
scroll to position [0, 0]
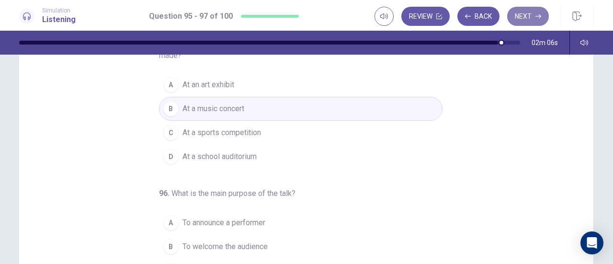
click at [527, 13] on button "Next" at bounding box center [528, 16] width 42 height 19
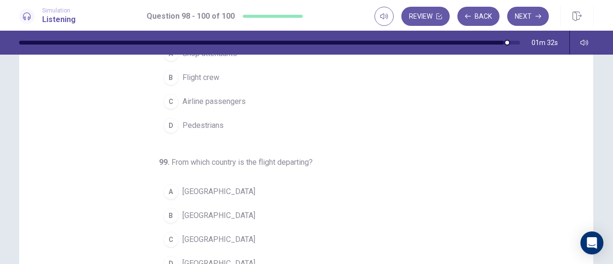
scroll to position [38, 0]
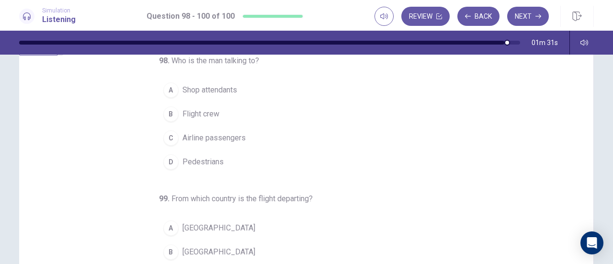
click at [192, 112] on span "Flight crew" at bounding box center [200, 113] width 37 height 11
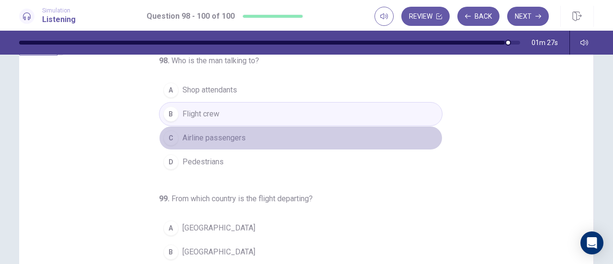
click at [196, 134] on span "Airline passengers" at bounding box center [213, 137] width 63 height 11
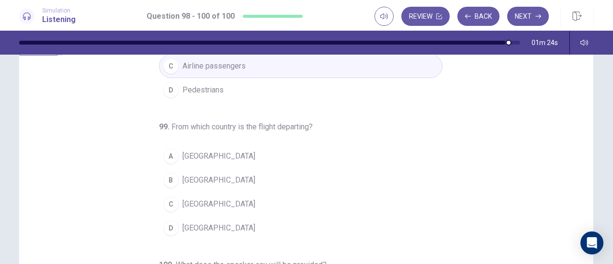
scroll to position [85, 0]
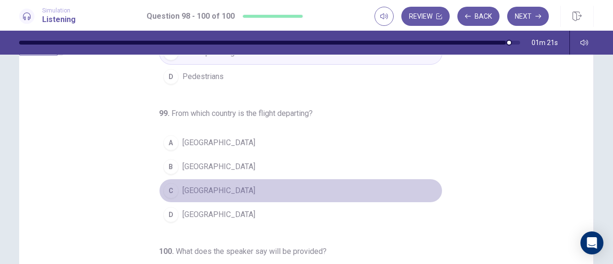
click at [174, 187] on button "C [GEOGRAPHIC_DATA]" at bounding box center [300, 191] width 283 height 24
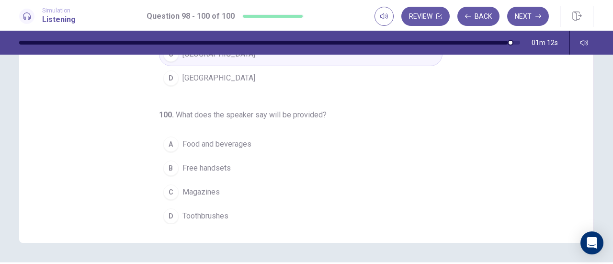
scroll to position [164, 0]
click at [173, 141] on div "A" at bounding box center [170, 143] width 15 height 15
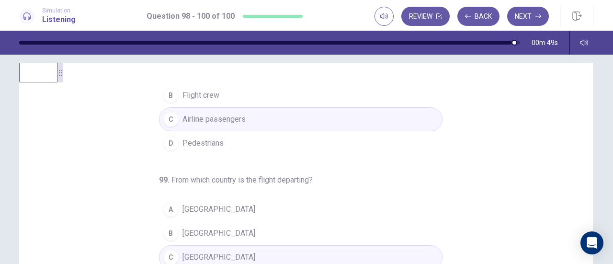
scroll to position [96, 0]
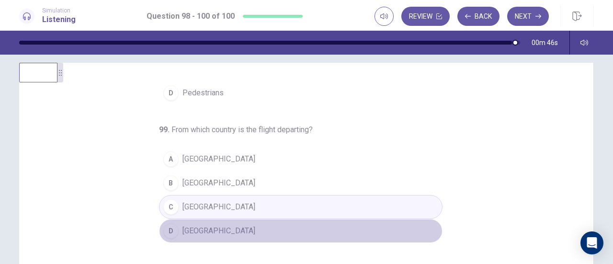
click at [182, 225] on span "[GEOGRAPHIC_DATA]" at bounding box center [218, 230] width 73 height 11
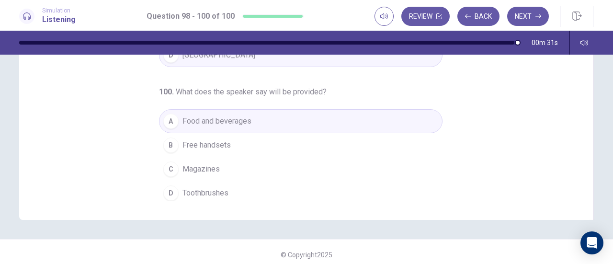
scroll to position [192, 0]
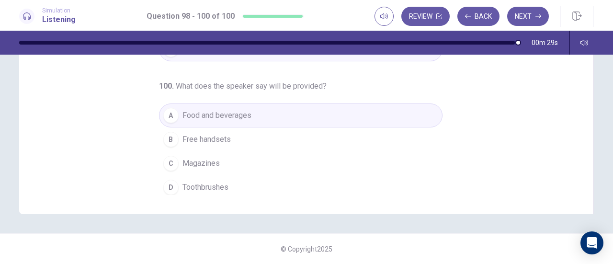
click at [549, 20] on div "Review Back Next" at bounding box center [483, 16] width 219 height 21
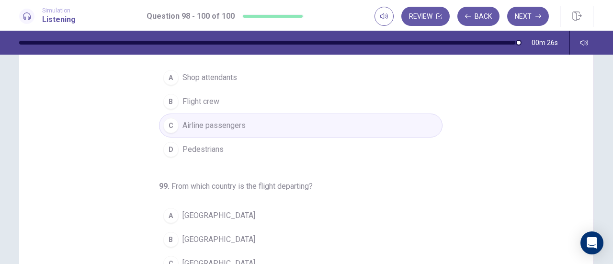
scroll to position [0, 0]
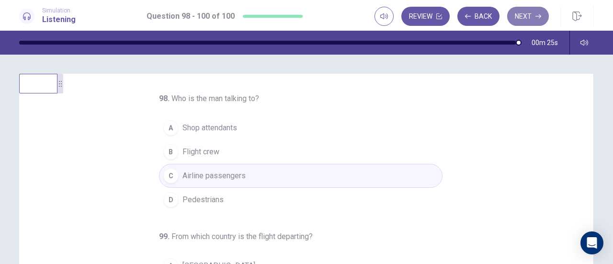
click at [522, 15] on button "Next" at bounding box center [528, 16] width 42 height 19
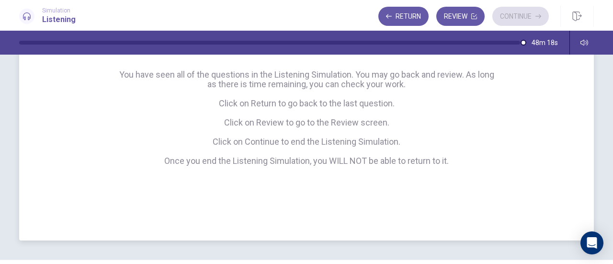
scroll to position [140, 0]
click at [523, 17] on div "Return Review Continue" at bounding box center [463, 16] width 170 height 19
click at [459, 19] on button "Review" at bounding box center [460, 16] width 48 height 19
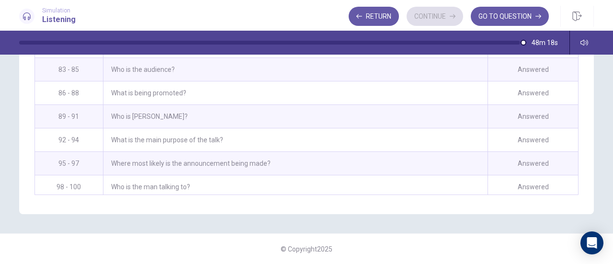
scroll to position [243, 0]
click at [523, 12] on button "GO TO QUESTION" at bounding box center [510, 16] width 78 height 19
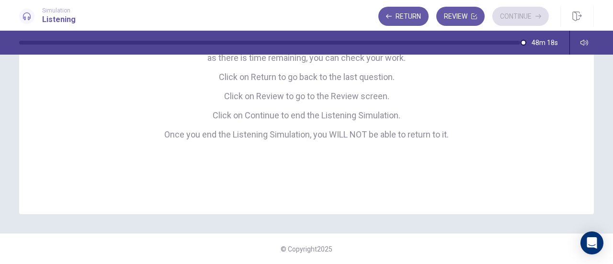
scroll to position [166, 0]
click at [416, 17] on button "Return" at bounding box center [403, 16] width 50 height 19
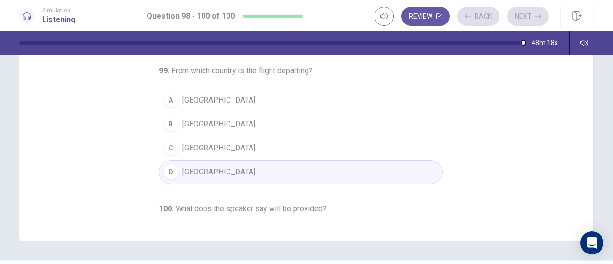
scroll to position [192, 0]
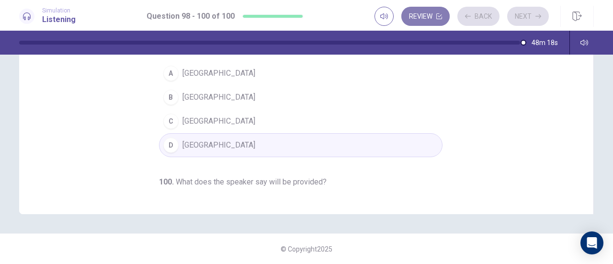
click at [427, 16] on button "Review" at bounding box center [425, 16] width 48 height 19
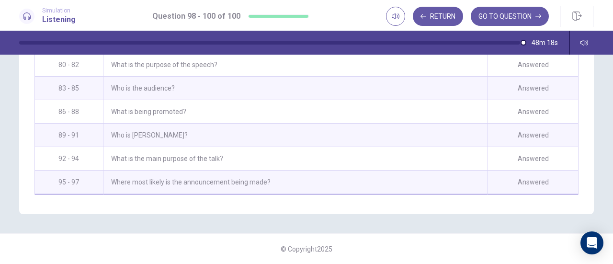
scroll to position [1048, 0]
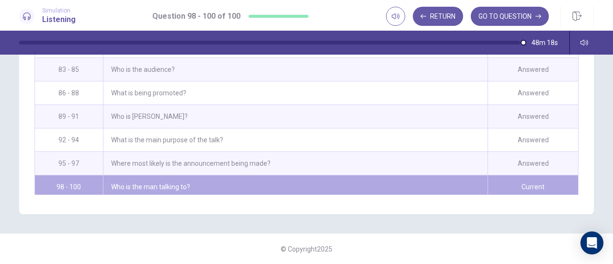
click at [513, 178] on div "Current" at bounding box center [532, 186] width 90 height 23
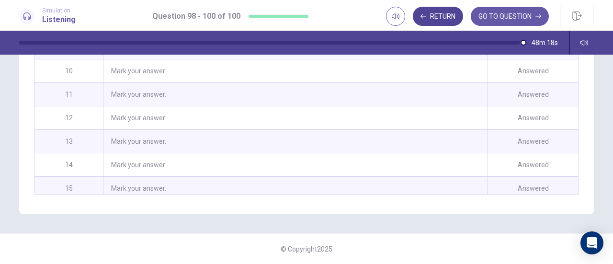
scroll to position [130, 0]
click at [436, 19] on button "Return" at bounding box center [438, 16] width 50 height 19
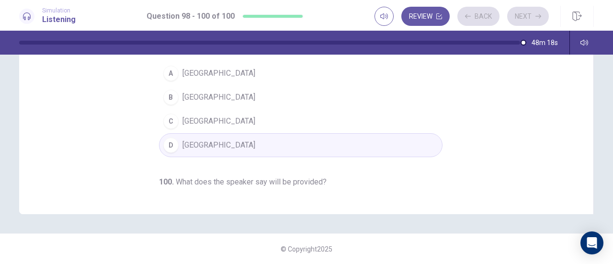
scroll to position [192, 0]
click at [523, 8] on div "Review Back Next" at bounding box center [461, 16] width 174 height 19
